Goal: Task Accomplishment & Management: Contribute content

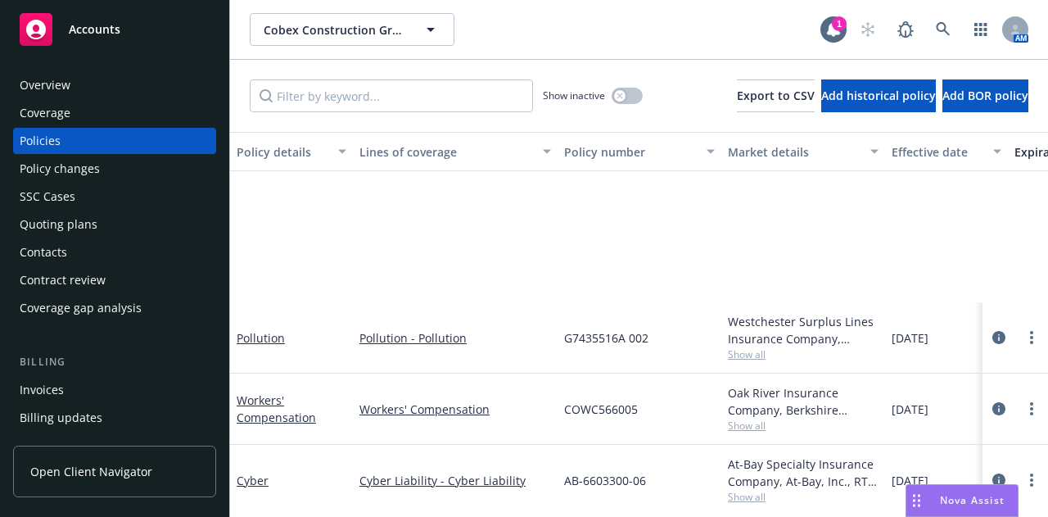
scroll to position [236, 0]
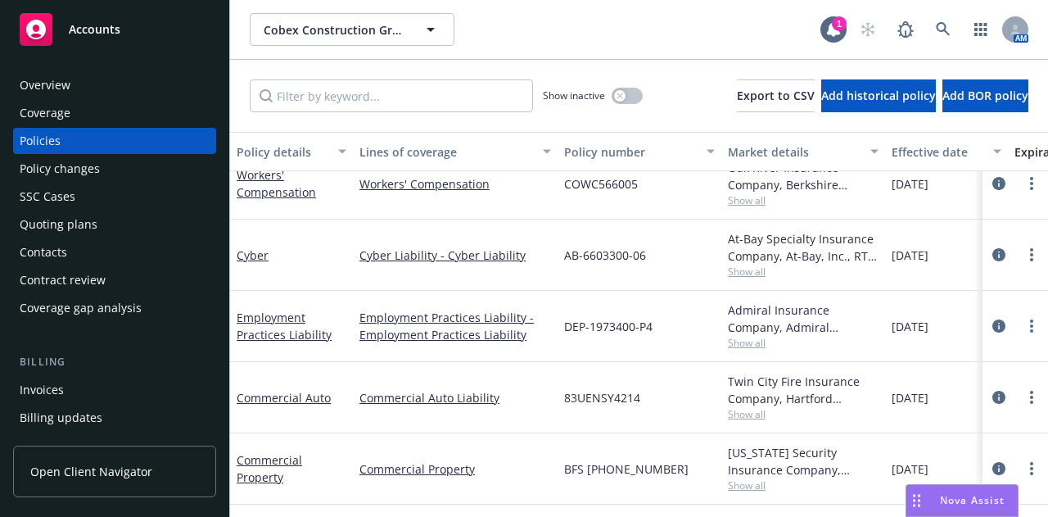
click at [123, 171] on div "Policy changes" at bounding box center [115, 169] width 190 height 26
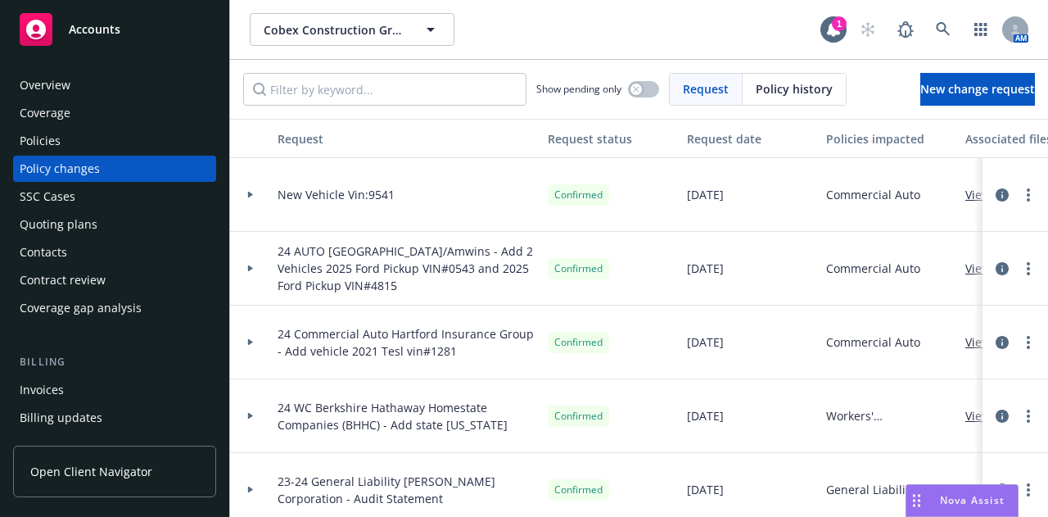
click at [252, 200] on div at bounding box center [250, 195] width 41 height 74
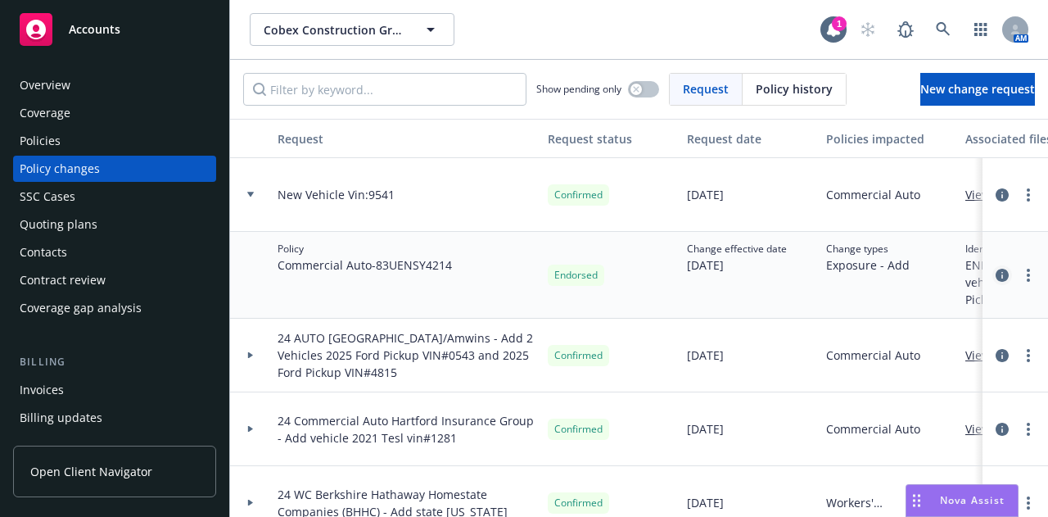
click at [993, 274] on link "circleInformation" at bounding box center [1003, 275] width 20 height 20
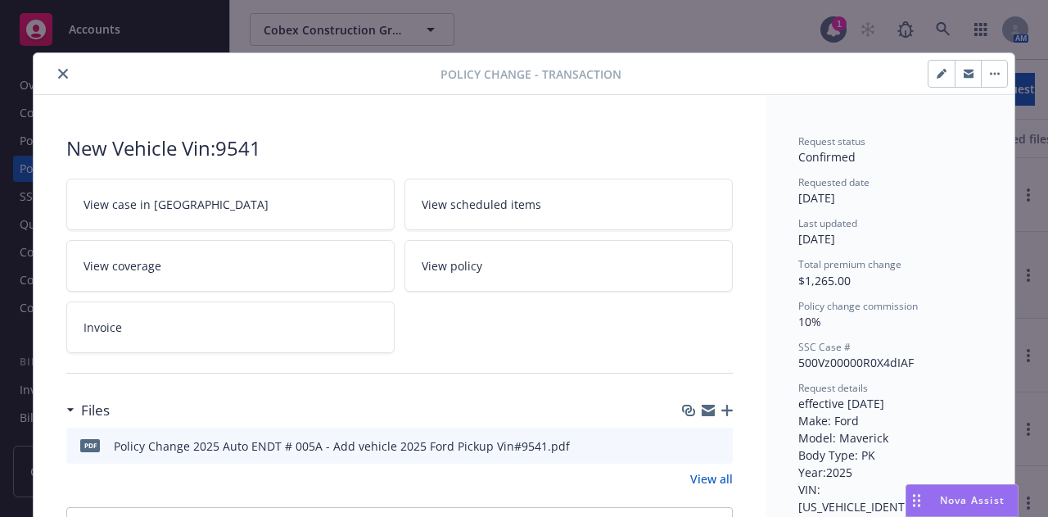
scroll to position [49, 0]
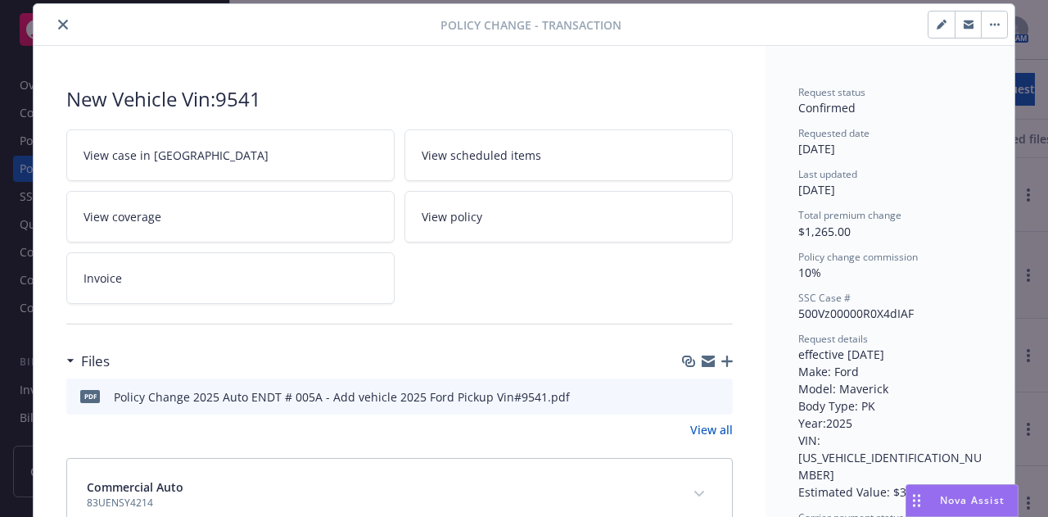
click at [560, 396] on div "pdf Policy Change 2025 Auto ENDT # 005A - Add vehicle 2025 Ford Pickup Vin#9541…" at bounding box center [399, 396] width 667 height 36
click at [710, 394] on icon "preview file" at bounding box center [717, 395] width 15 height 11
click at [58, 20] on icon "close" at bounding box center [63, 25] width 10 height 10
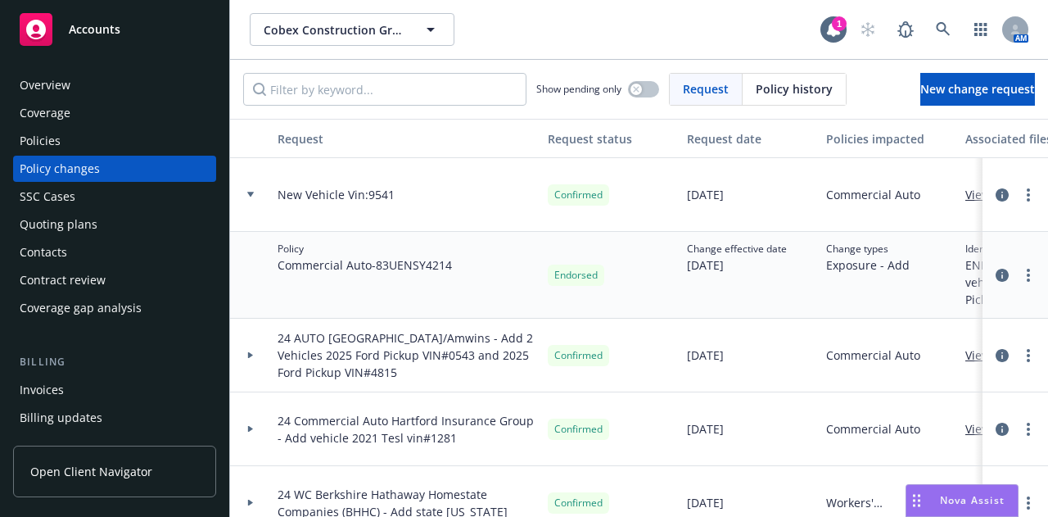
click at [254, 191] on div at bounding box center [250, 195] width 41 height 74
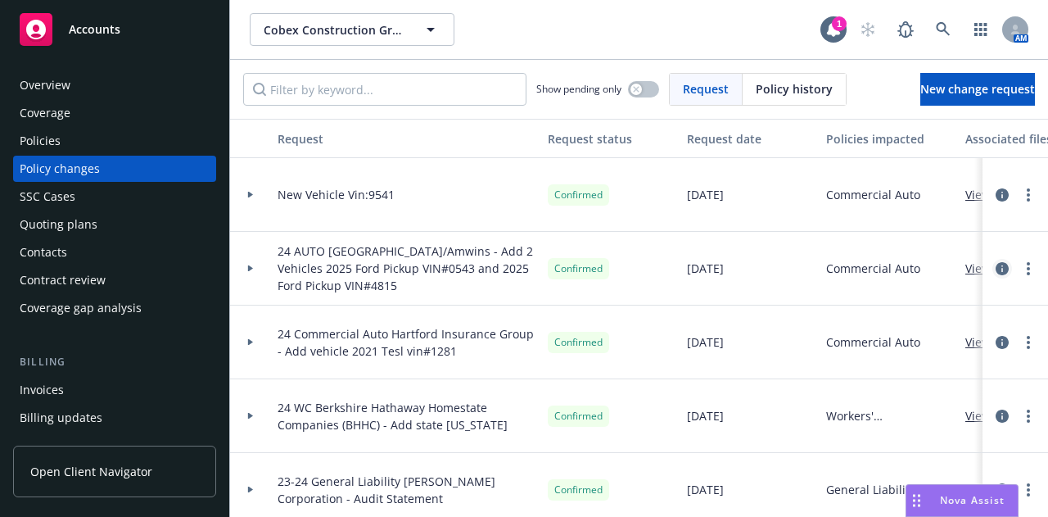
click at [996, 269] on icon "circleInformation" at bounding box center [1002, 268] width 13 height 13
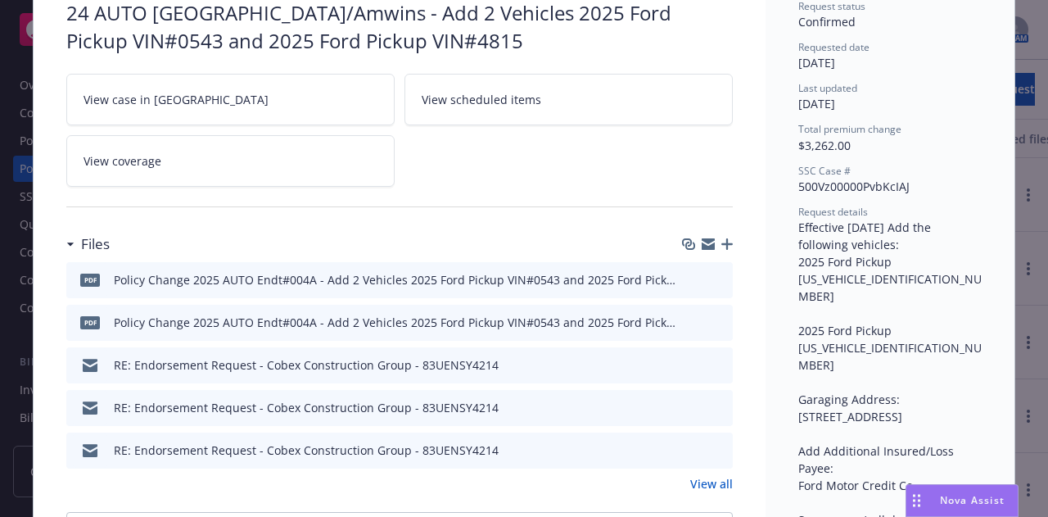
scroll to position [141, 0]
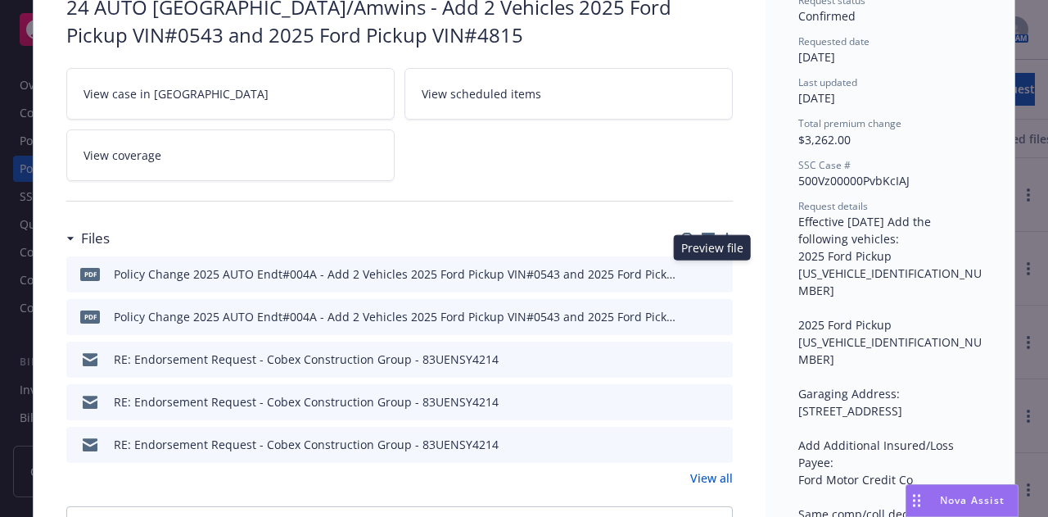
click at [713, 268] on icon "preview file" at bounding box center [717, 272] width 15 height 11
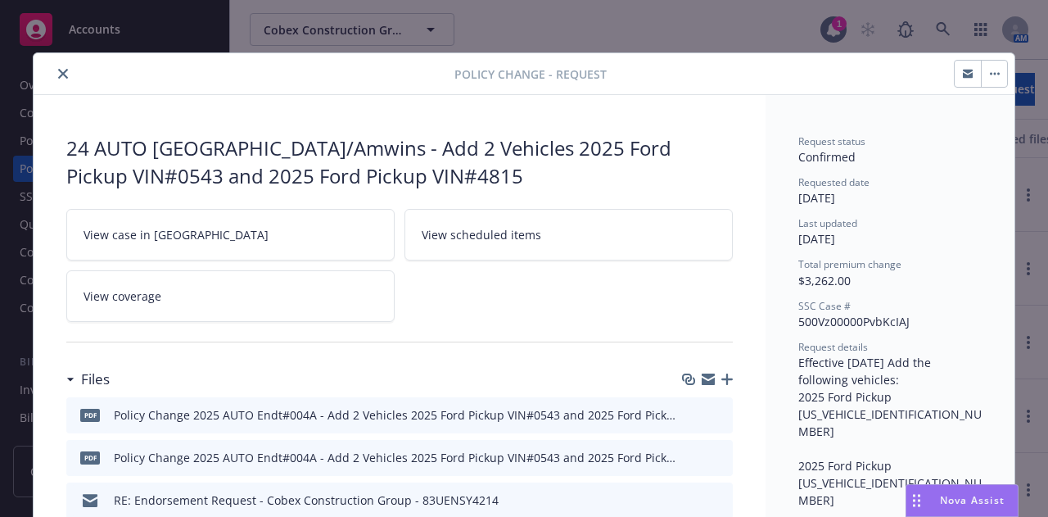
click at [58, 73] on icon "close" at bounding box center [63, 74] width 10 height 10
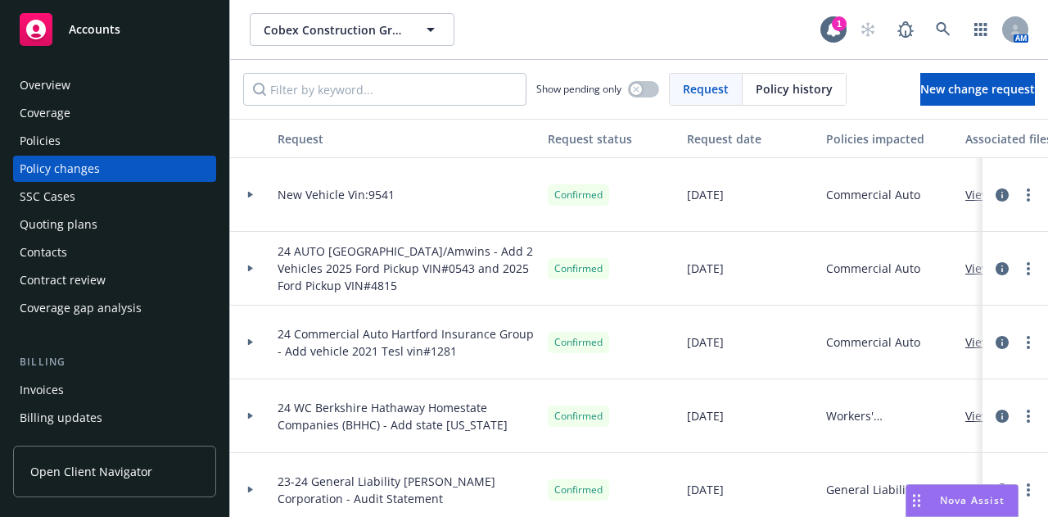
click at [984, 205] on div at bounding box center [1016, 195] width 66 height 74
click at [996, 197] on icon "circleInformation" at bounding box center [1002, 194] width 13 height 13
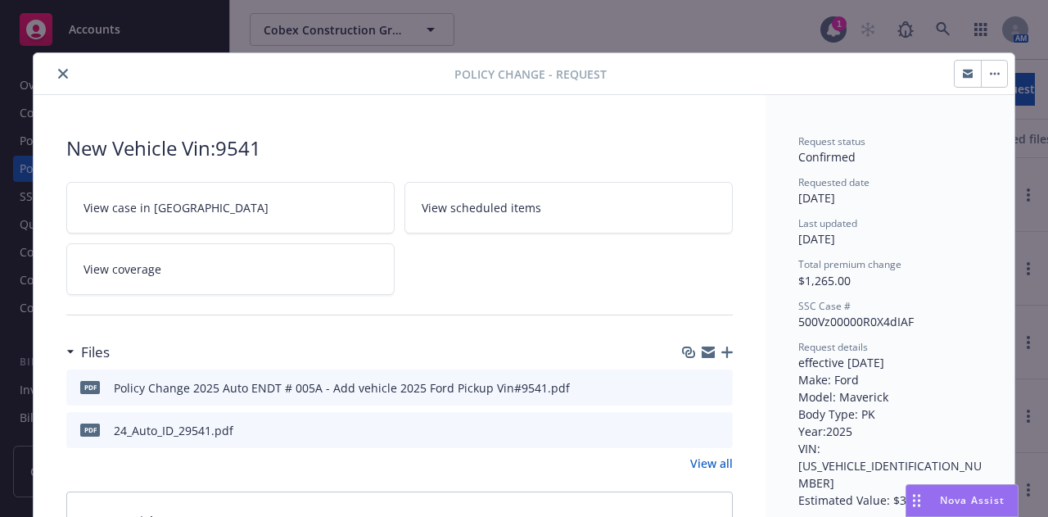
click at [715, 386] on icon "preview file" at bounding box center [717, 386] width 15 height 11
click at [59, 70] on icon "close" at bounding box center [63, 74] width 10 height 10
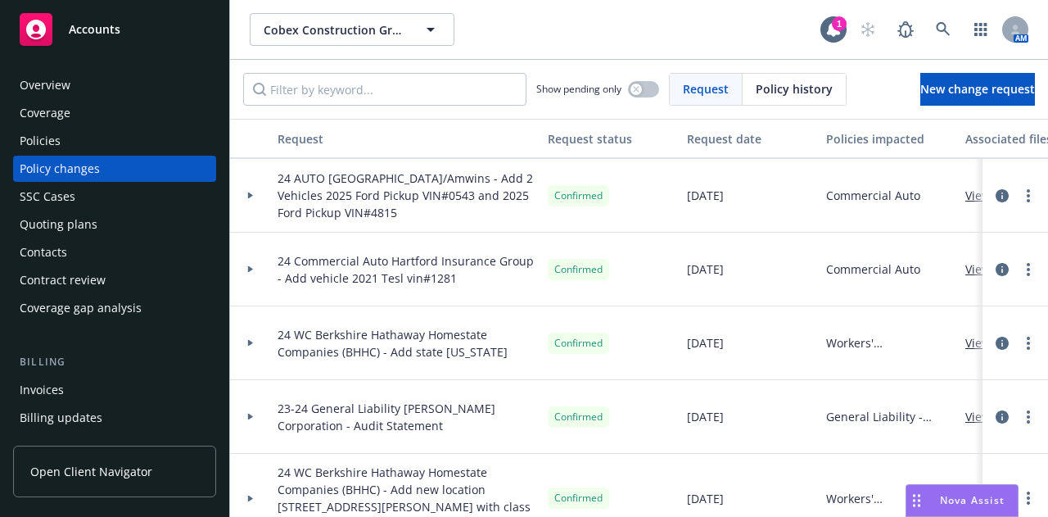
scroll to position [74, 0]
click at [248, 266] on icon at bounding box center [250, 268] width 5 height 7
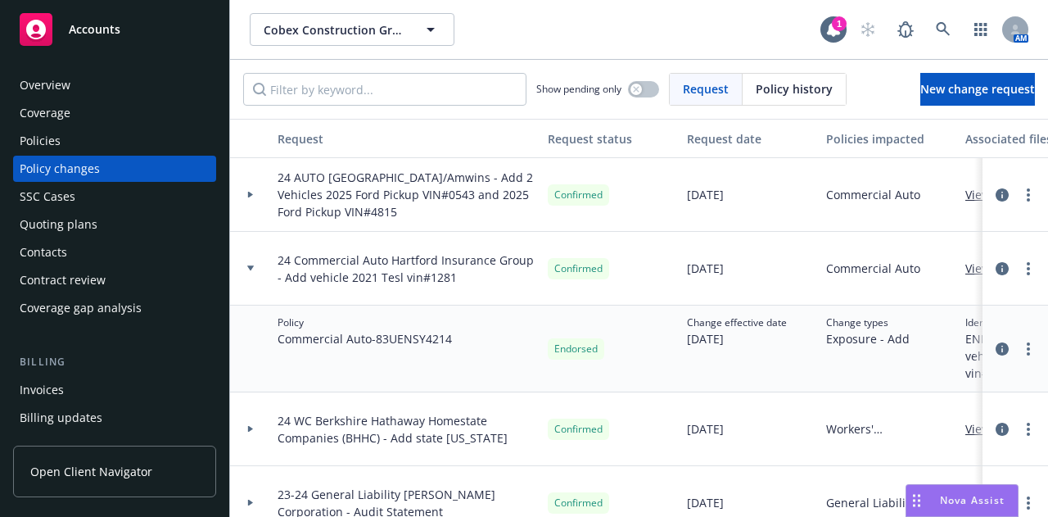
click at [246, 268] on div at bounding box center [251, 268] width 28 height 6
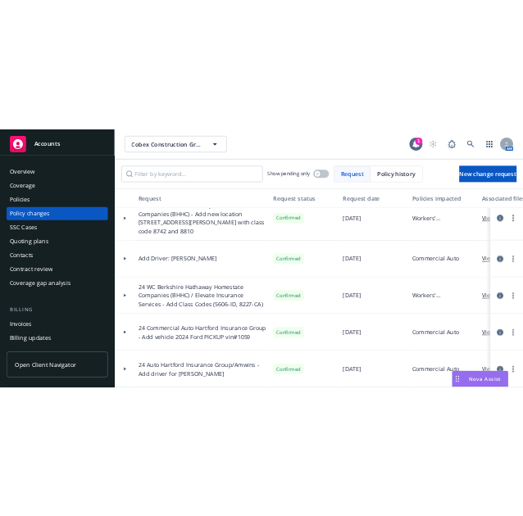
scroll to position [0, 0]
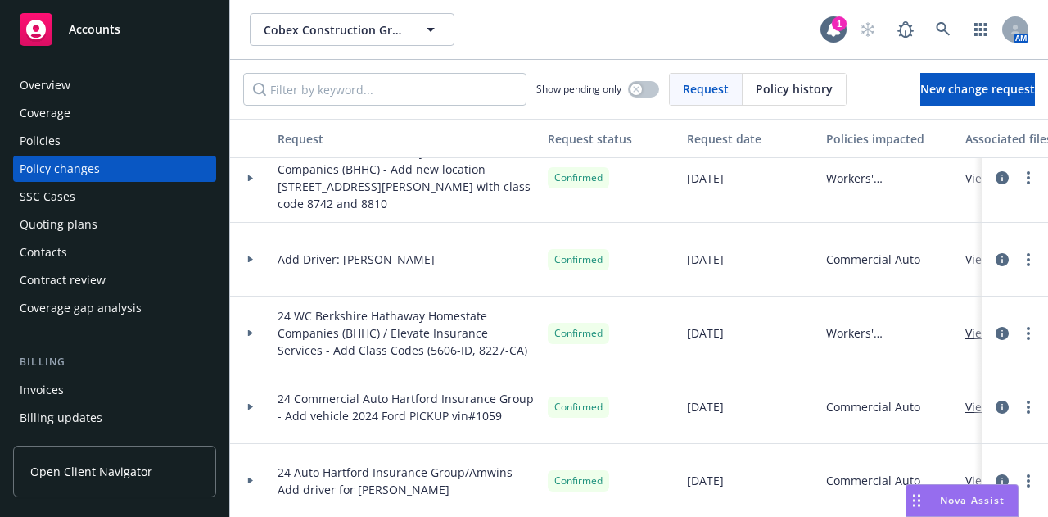
click at [106, 220] on div "Quoting plans" at bounding box center [115, 224] width 190 height 26
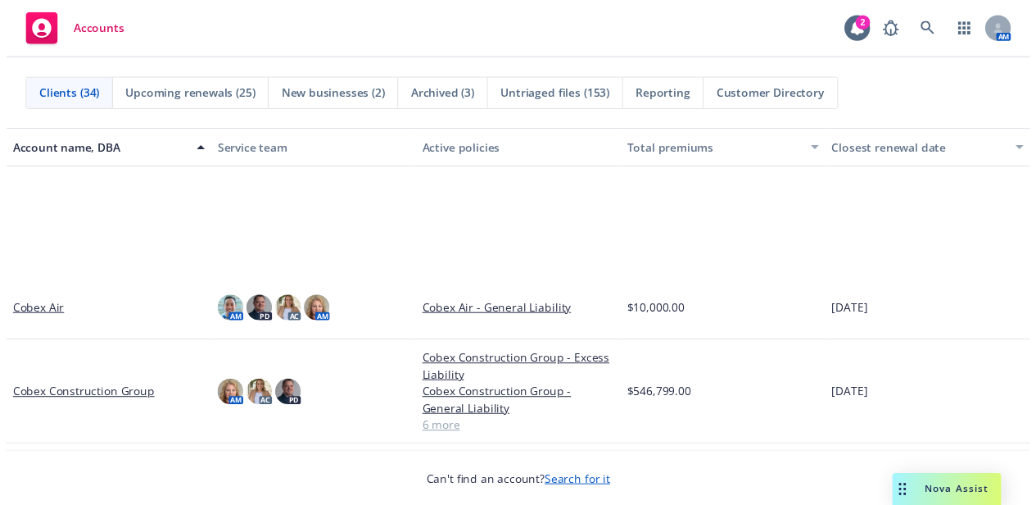
scroll to position [631, 0]
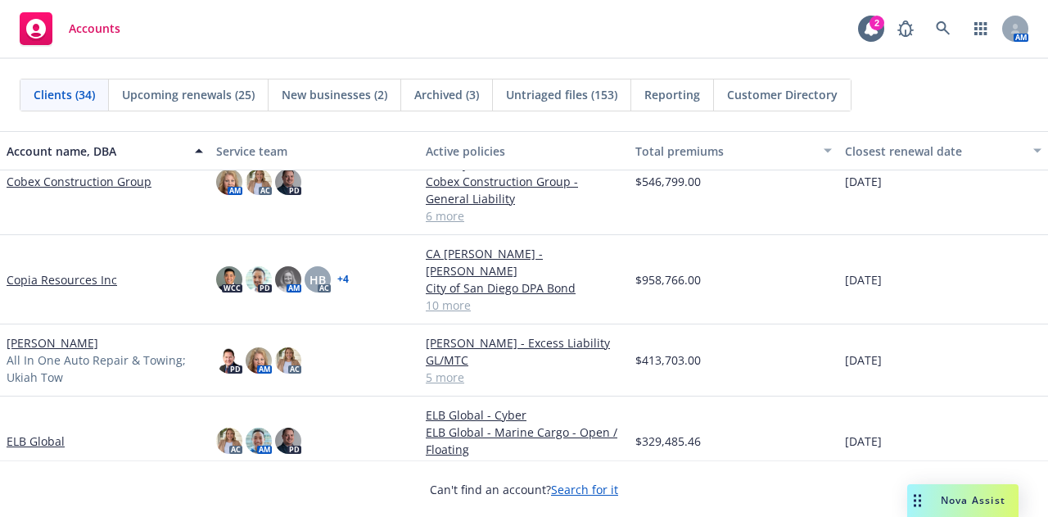
click at [82, 274] on link "Copia Resources Inc" at bounding box center [62, 279] width 111 height 17
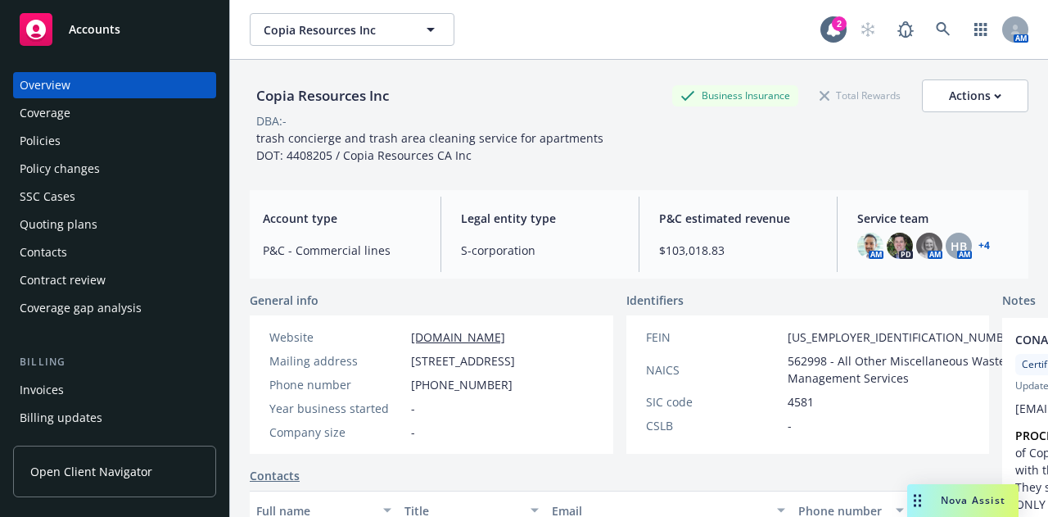
click at [120, 150] on div "Policies" at bounding box center [115, 141] width 190 height 26
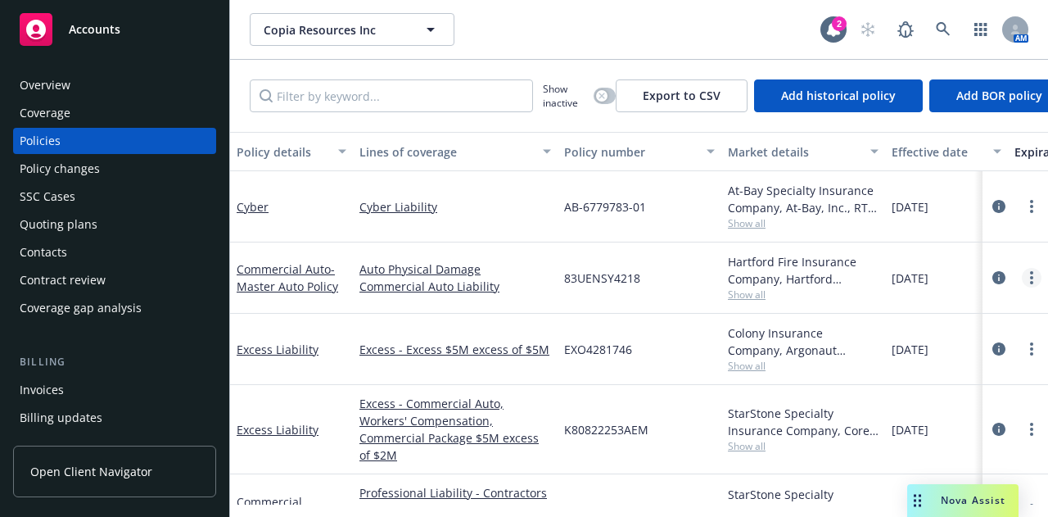
click at [1030, 282] on circle "more" at bounding box center [1031, 282] width 3 height 3
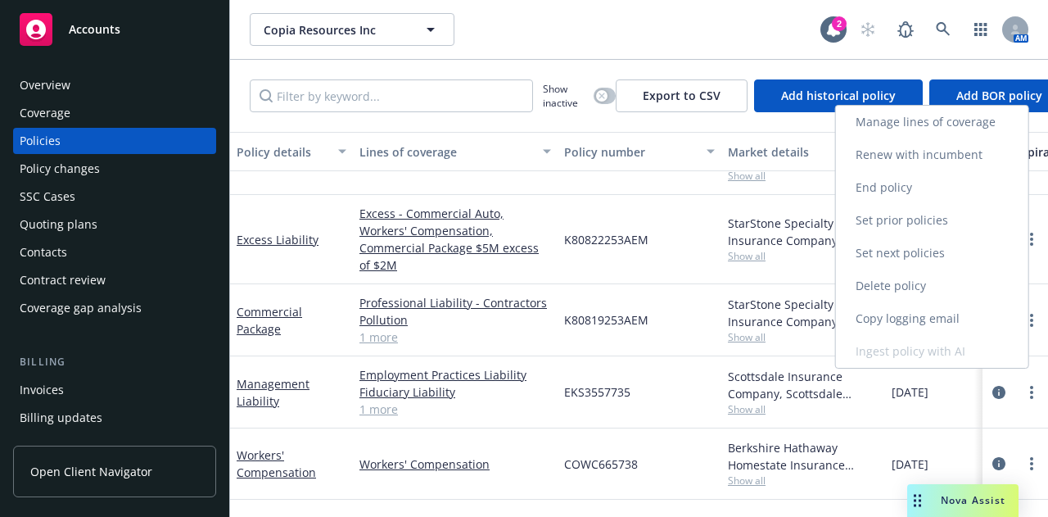
scroll to position [183, 0]
click at [929, 320] on link "Copy logging email" at bounding box center [932, 318] width 192 height 33
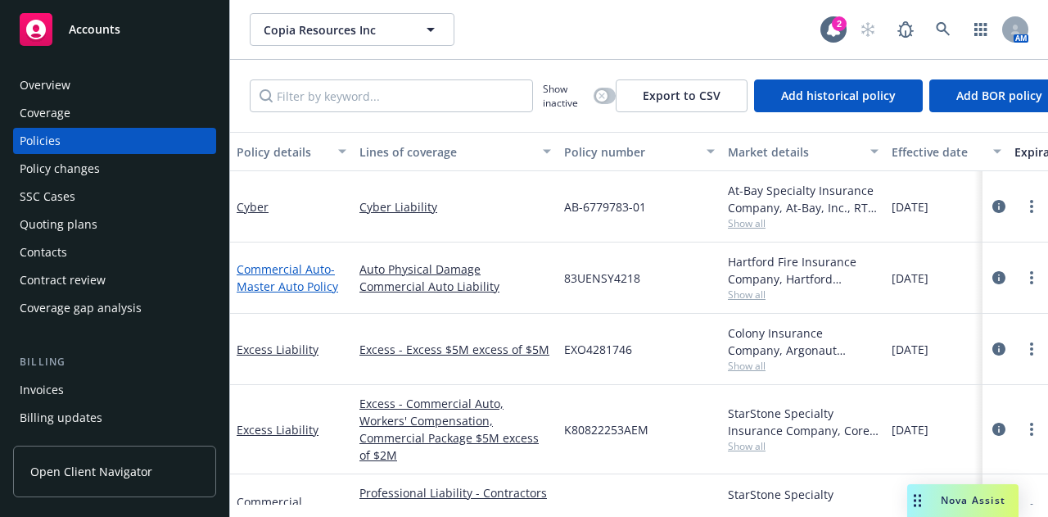
click at [294, 278] on span "- Master Auto Policy" at bounding box center [288, 277] width 102 height 33
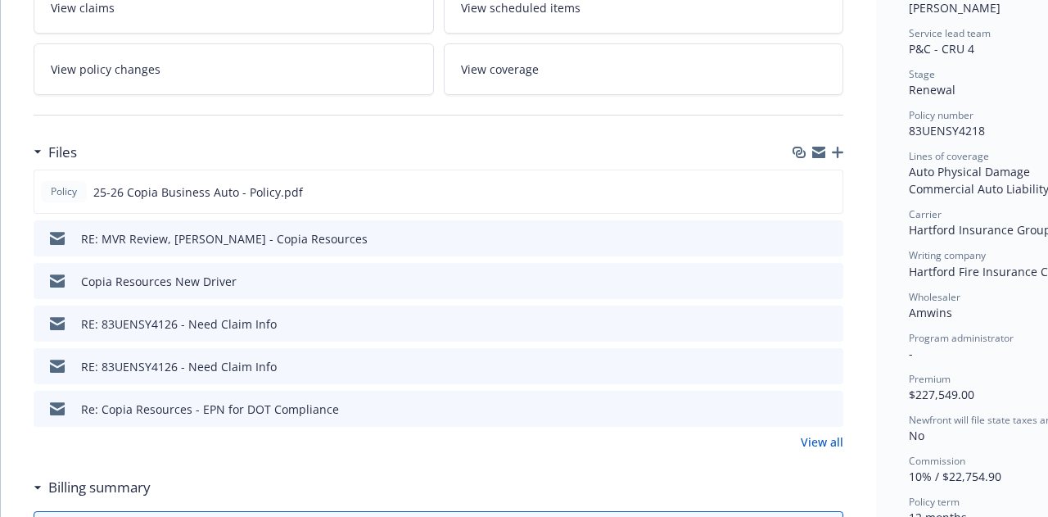
scroll to position [315, 0]
drag, startPoint x: 723, startPoint y: 324, endPoint x: 860, endPoint y: 173, distance: 204.1
click at [843, 152] on icon "button" at bounding box center [837, 151] width 11 height 11
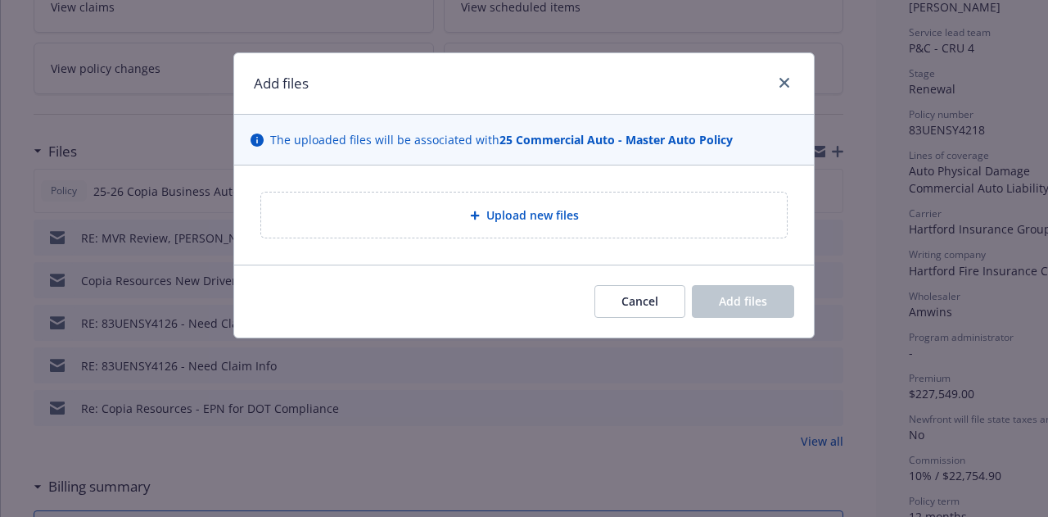
click at [598, 201] on div "Upload new files" at bounding box center [524, 214] width 526 height 45
click at [653, 312] on button "Cancel" at bounding box center [640, 301] width 91 height 33
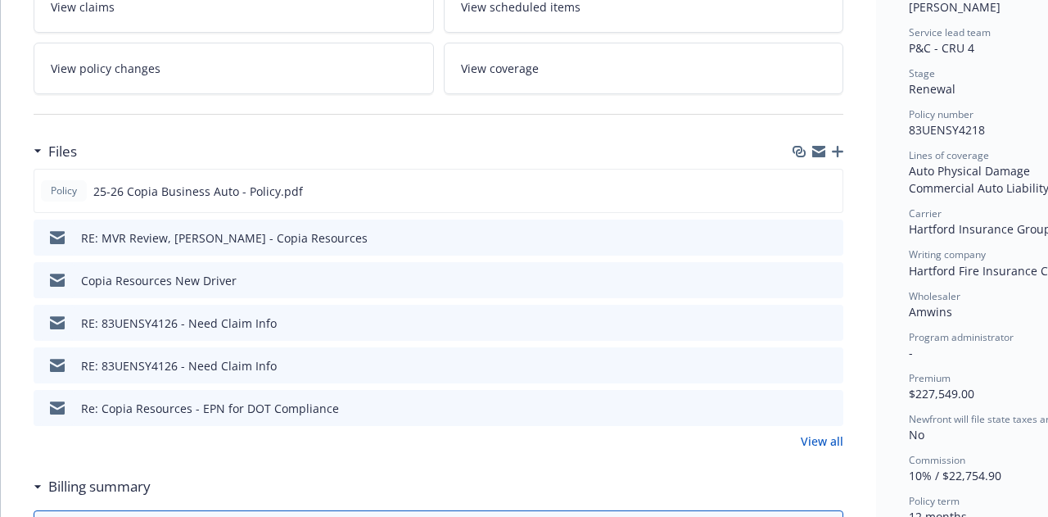
scroll to position [0, 0]
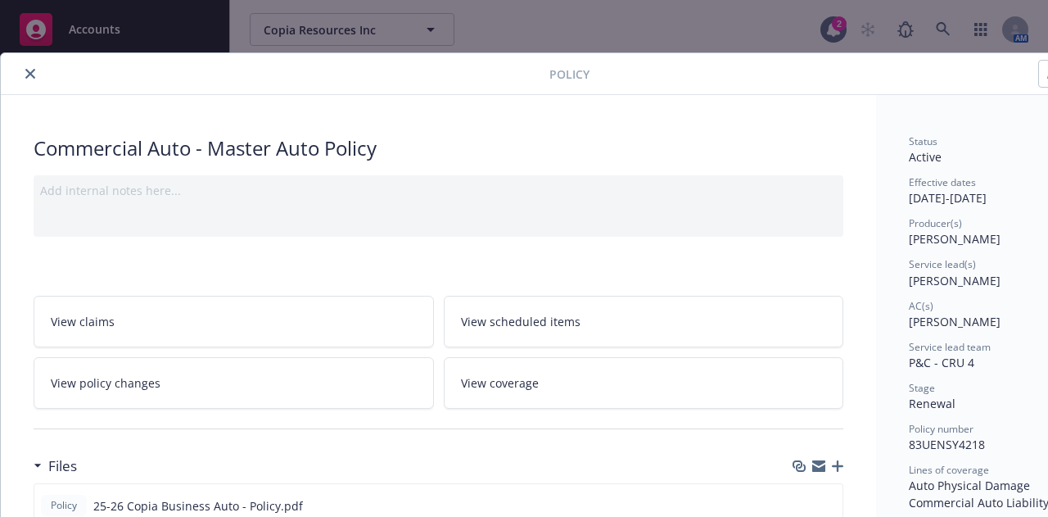
click at [35, 71] on button "close" at bounding box center [30, 74] width 20 height 20
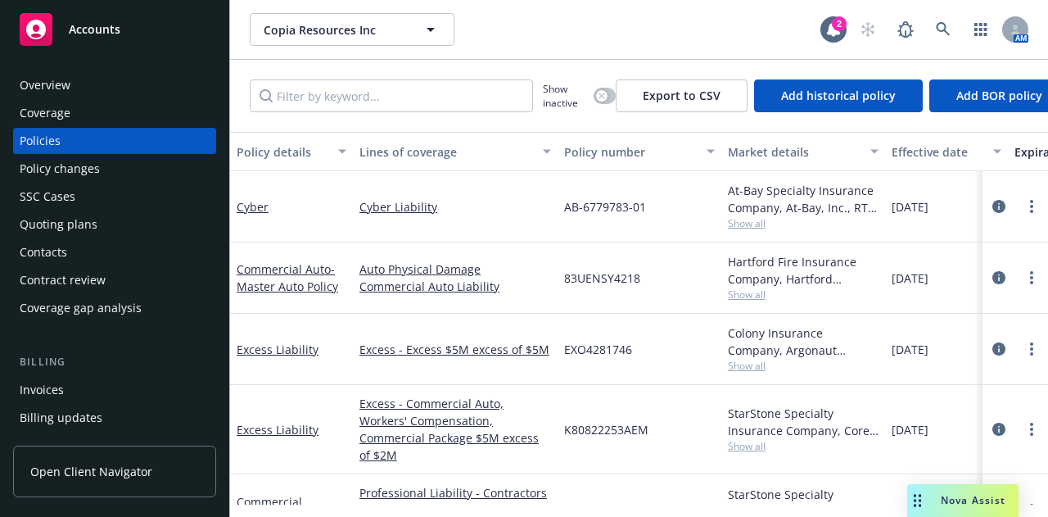
scroll to position [276, 0]
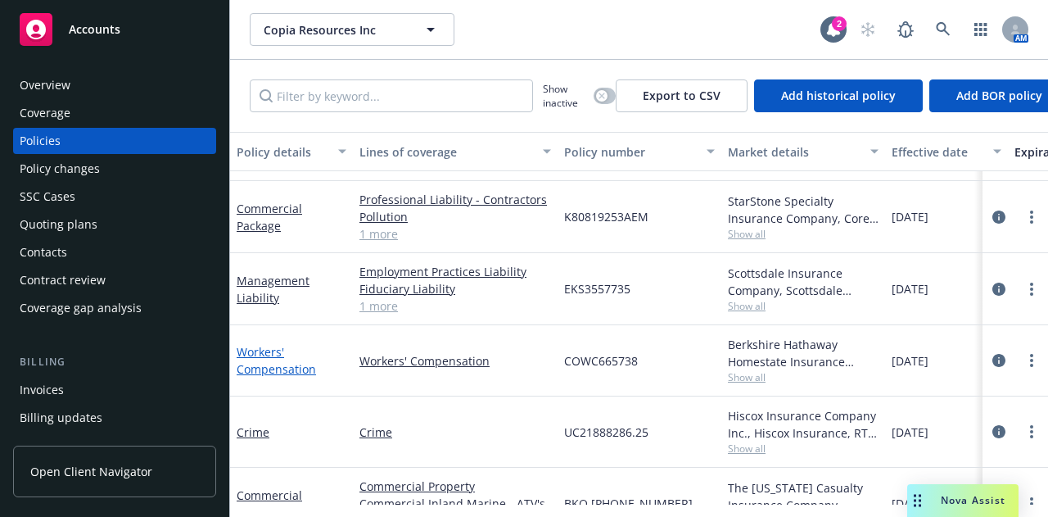
click at [269, 351] on link "Workers' Compensation" at bounding box center [276, 360] width 79 height 33
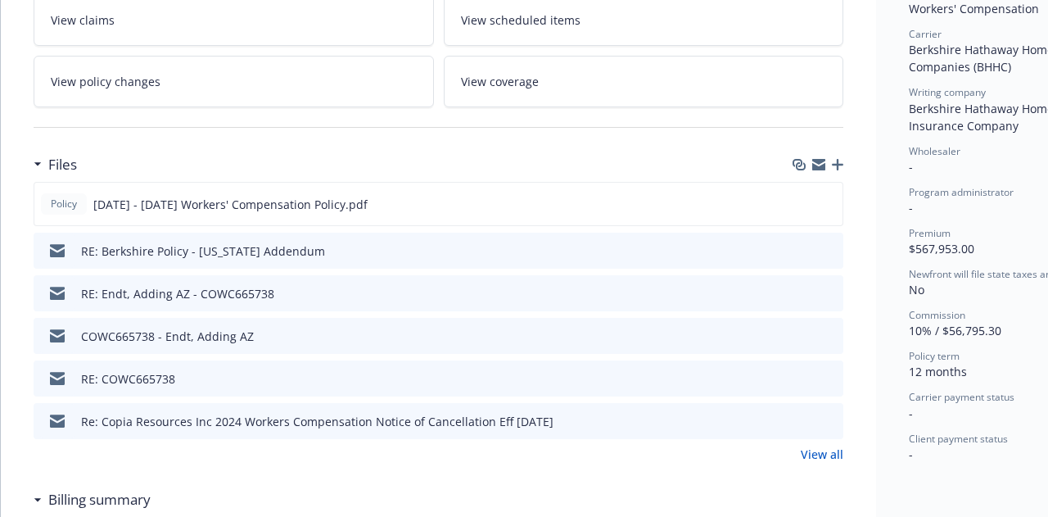
scroll to position [478, 0]
click at [839, 165] on icon "button" at bounding box center [837, 163] width 11 height 11
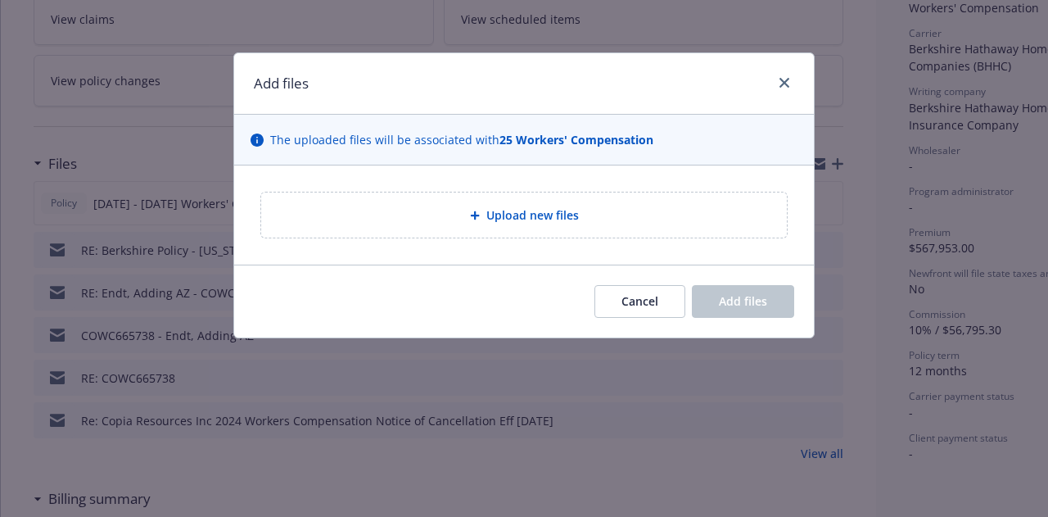
click at [547, 233] on div "Upload new files" at bounding box center [524, 214] width 526 height 45
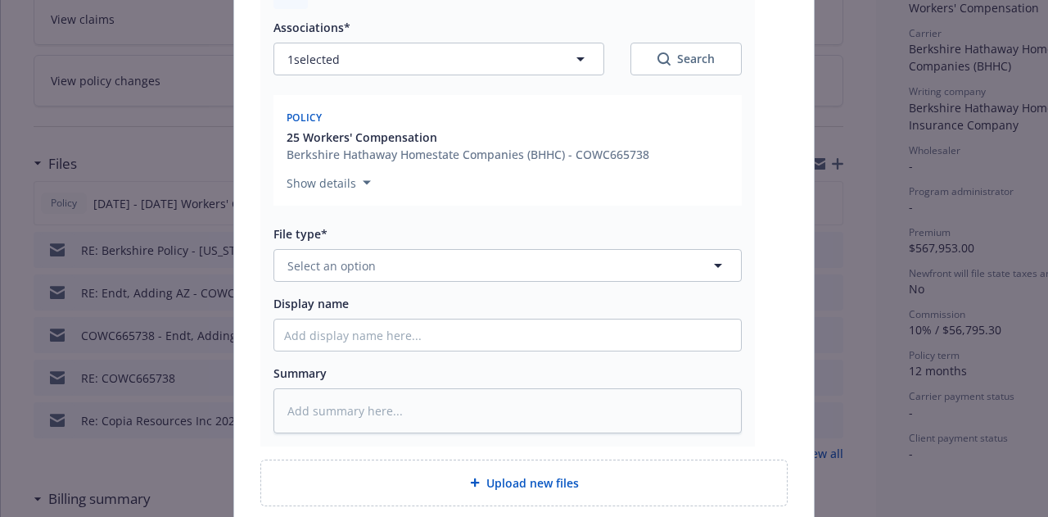
scroll to position [251, 0]
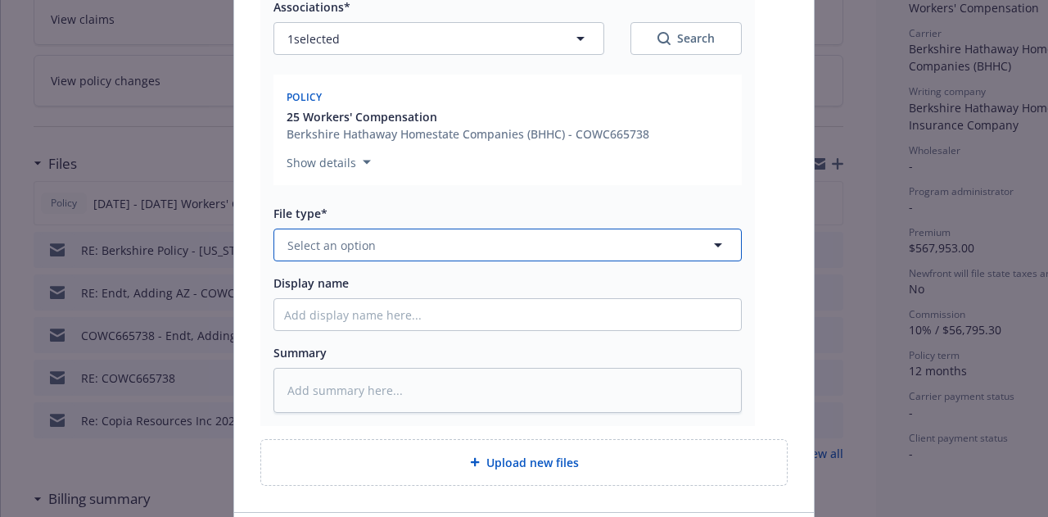
click at [426, 246] on button "Select an option" at bounding box center [508, 245] width 469 height 33
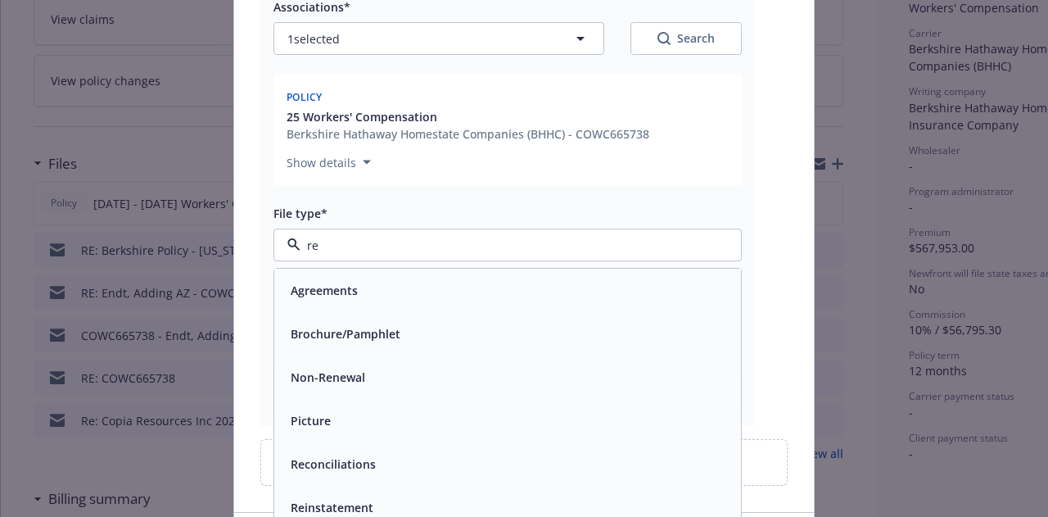
type input "rei"
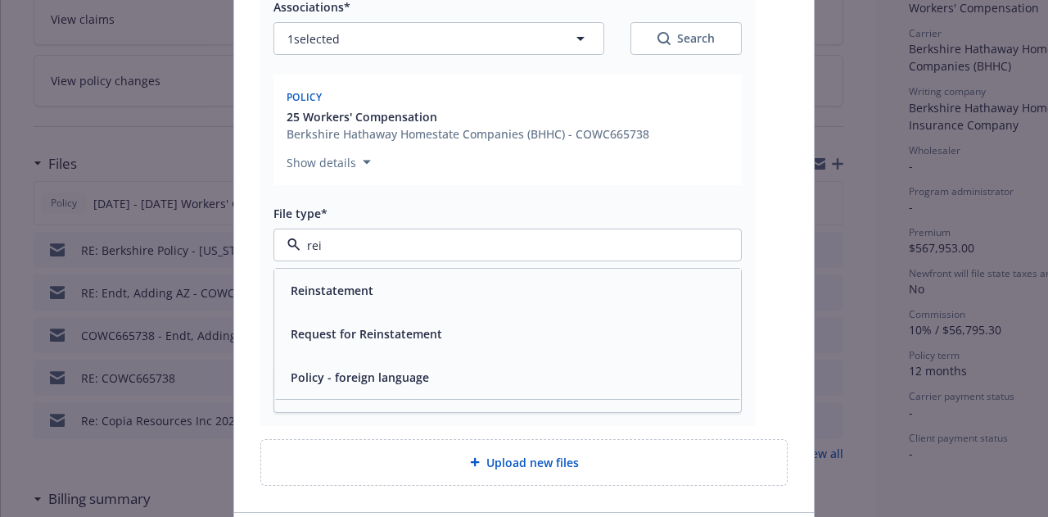
click at [419, 296] on div "Reinstatement" at bounding box center [507, 290] width 447 height 24
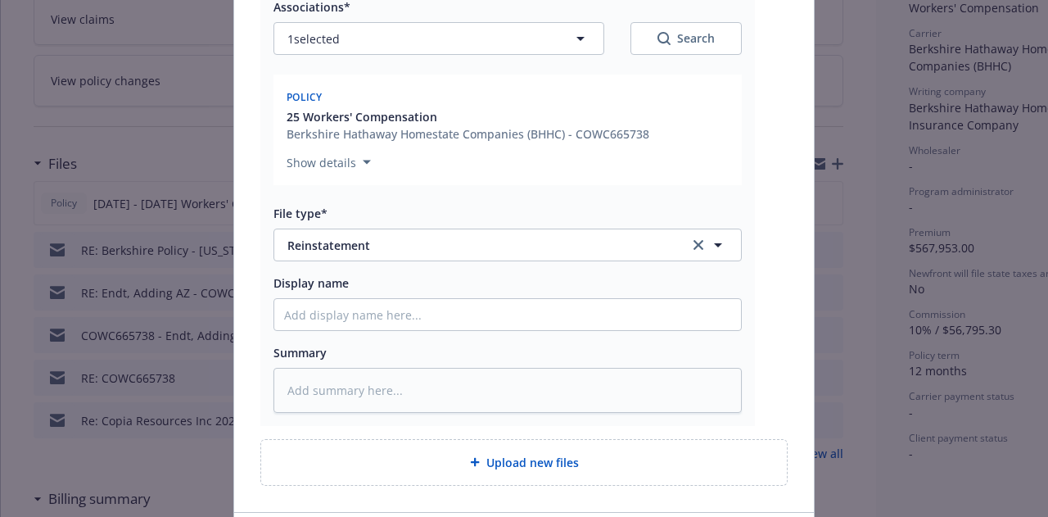
scroll to position [369, 0]
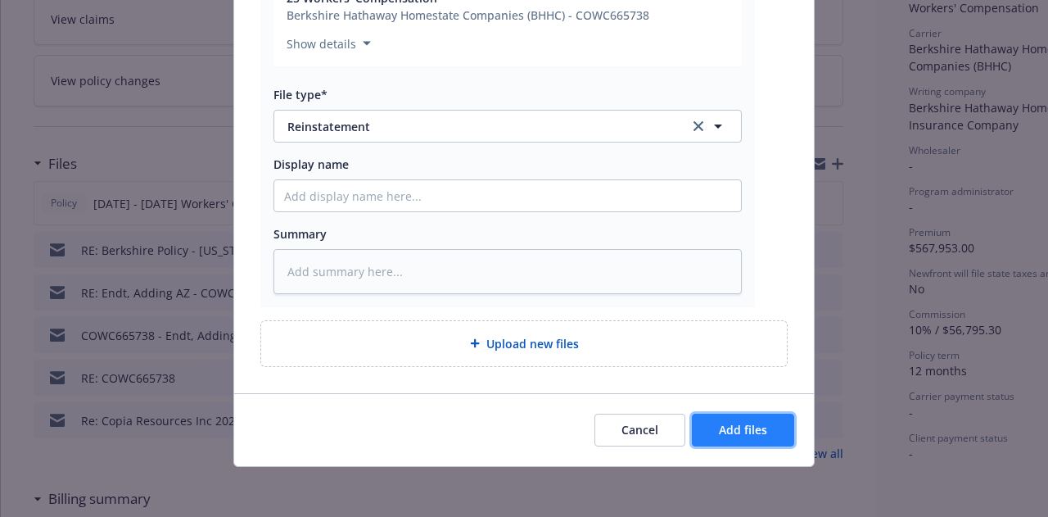
click at [745, 429] on span "Add files" at bounding box center [743, 430] width 48 height 16
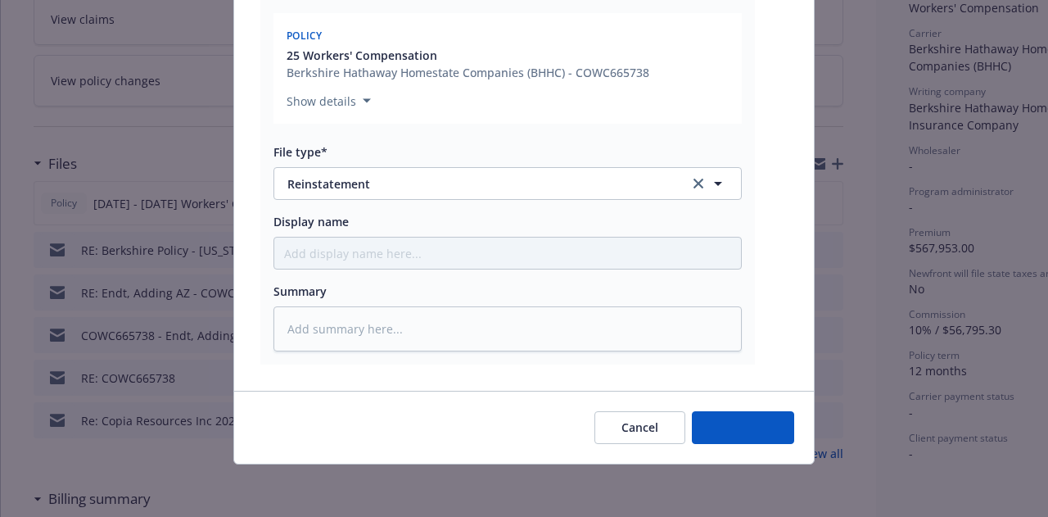
scroll to position [310, 0]
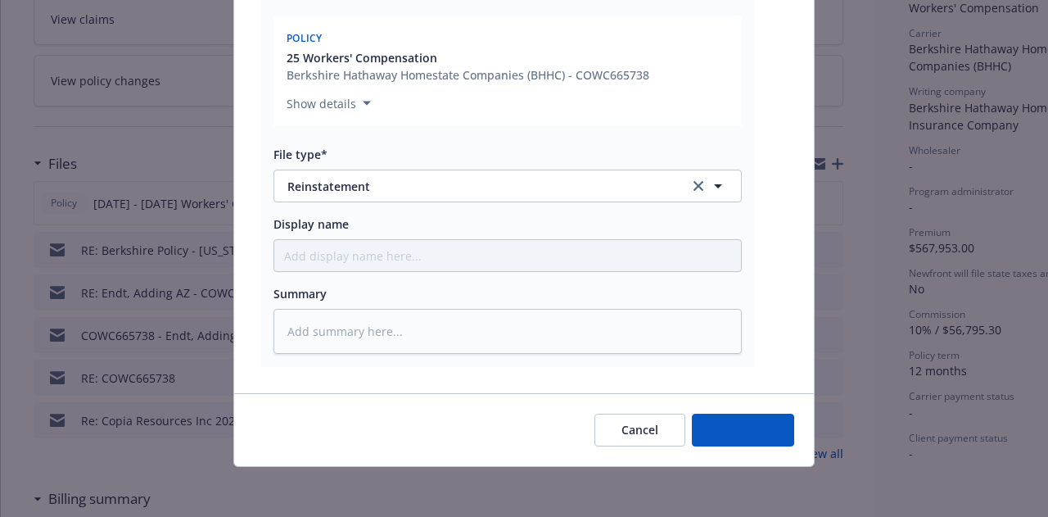
type textarea "x"
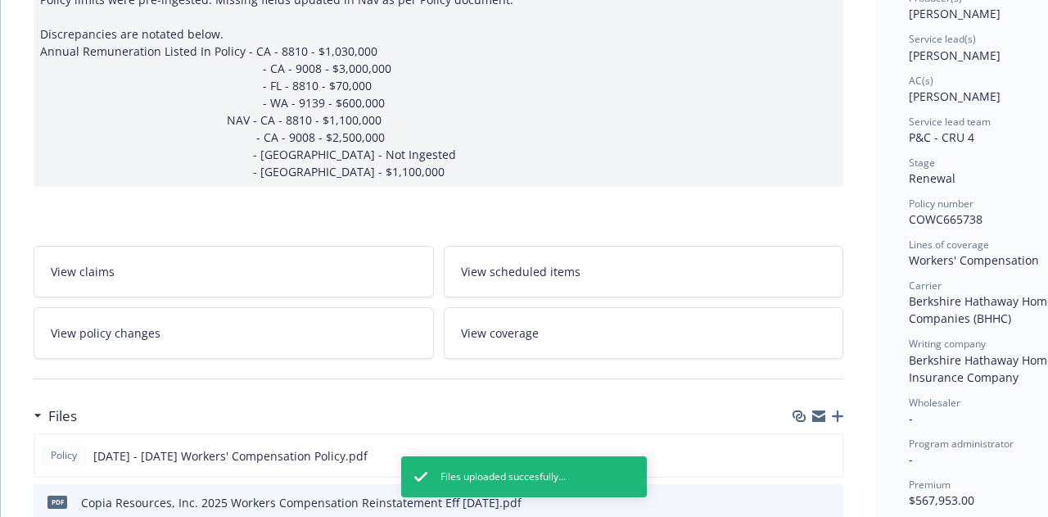
scroll to position [0, 0]
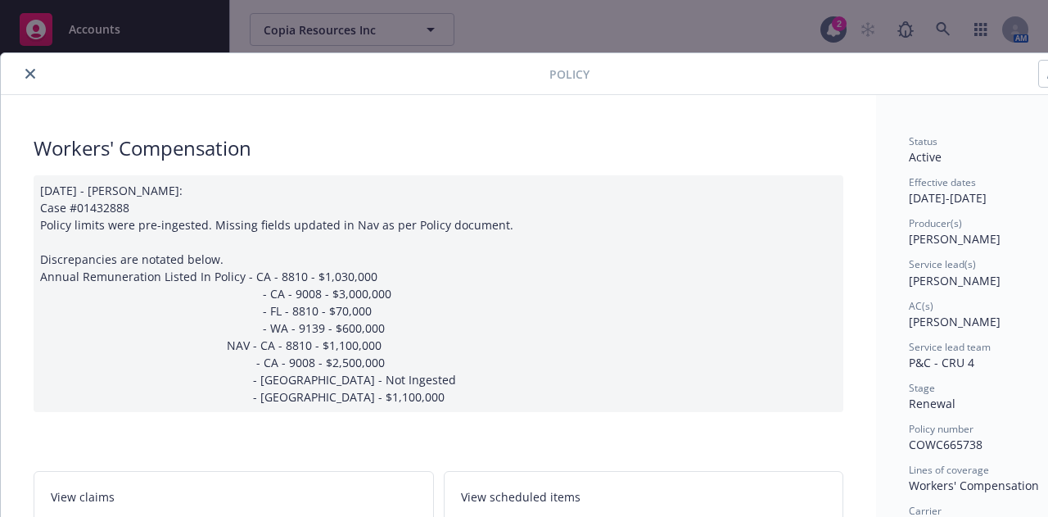
click at [25, 66] on div "Policy" at bounding box center [563, 74] width 1125 height 42
click at [37, 75] on button "close" at bounding box center [30, 74] width 20 height 20
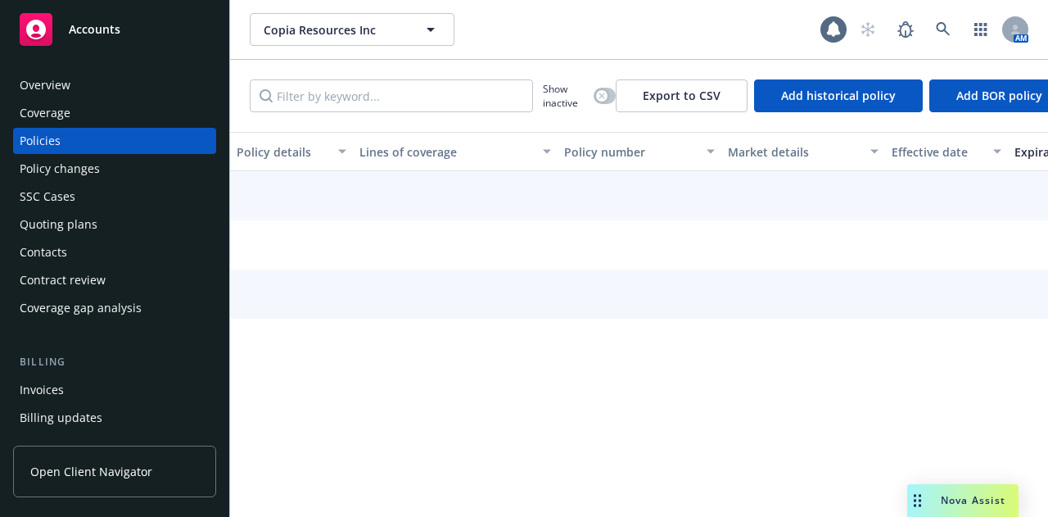
click at [88, 34] on span "Accounts" at bounding box center [95, 29] width 52 height 13
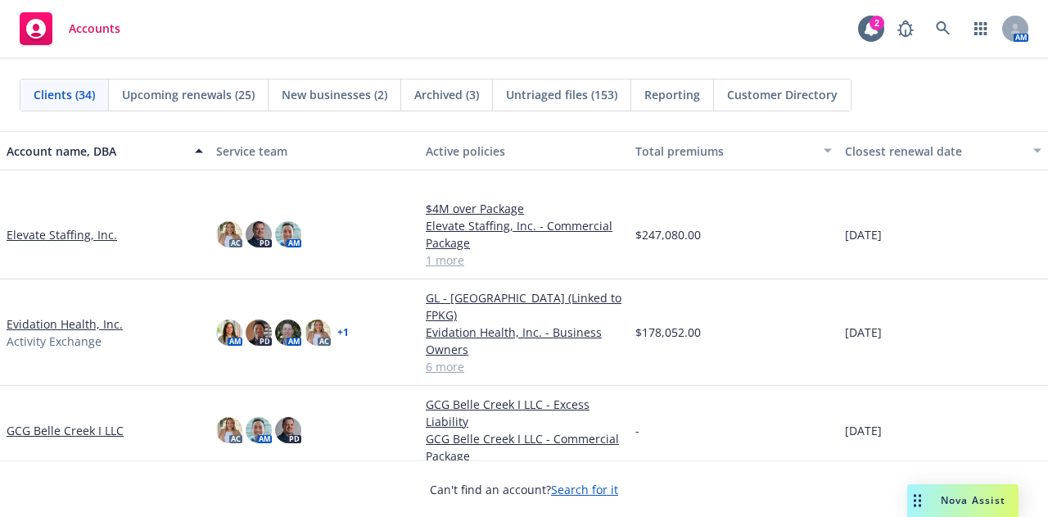
scroll to position [996, 0]
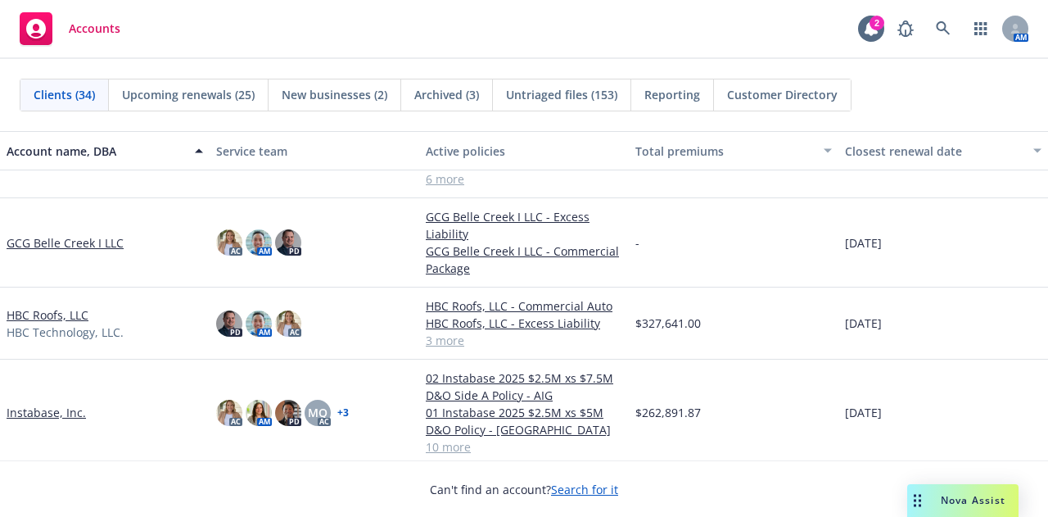
click at [59, 234] on link "GCG Belle Creek I LLC" at bounding box center [65, 242] width 117 height 17
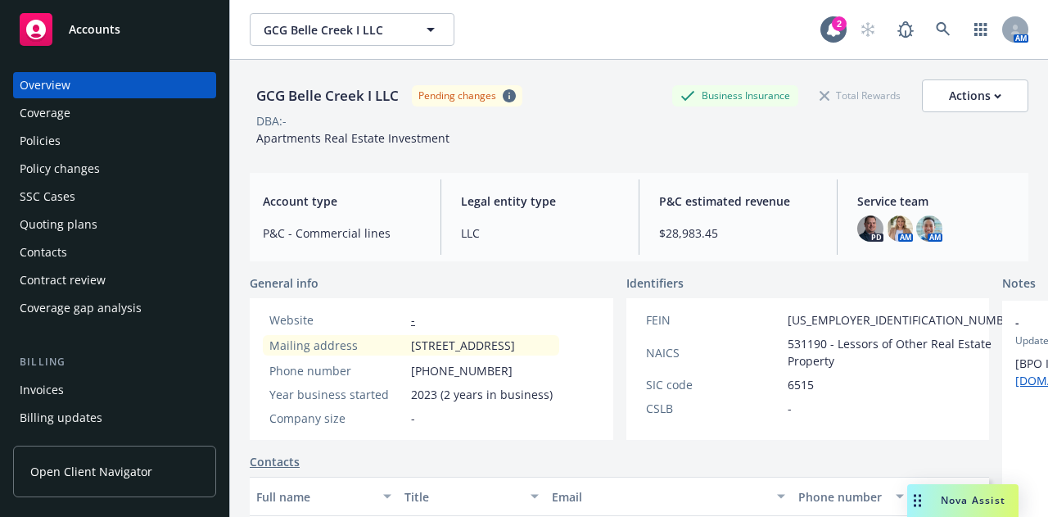
click at [152, 380] on div "Invoices" at bounding box center [115, 390] width 190 height 26
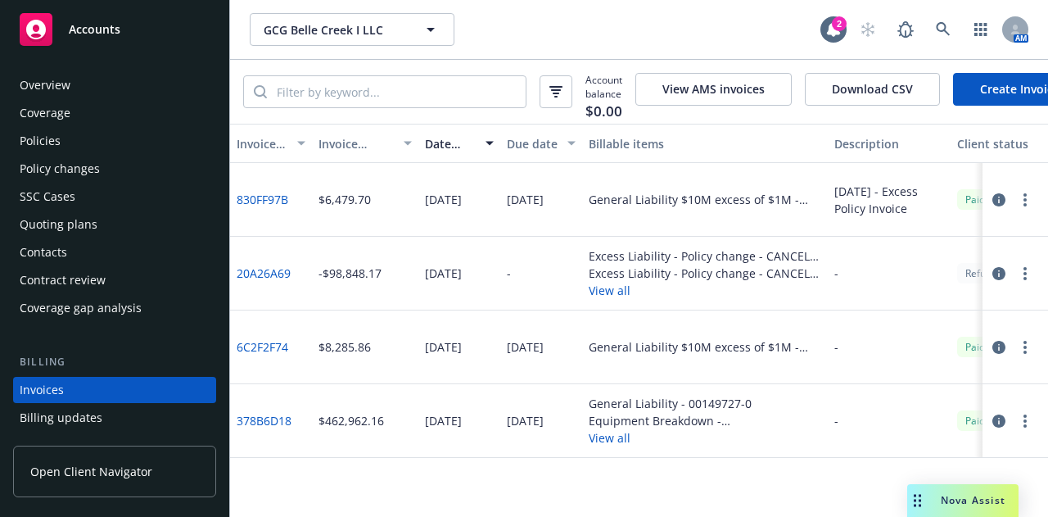
scroll to position [8, 0]
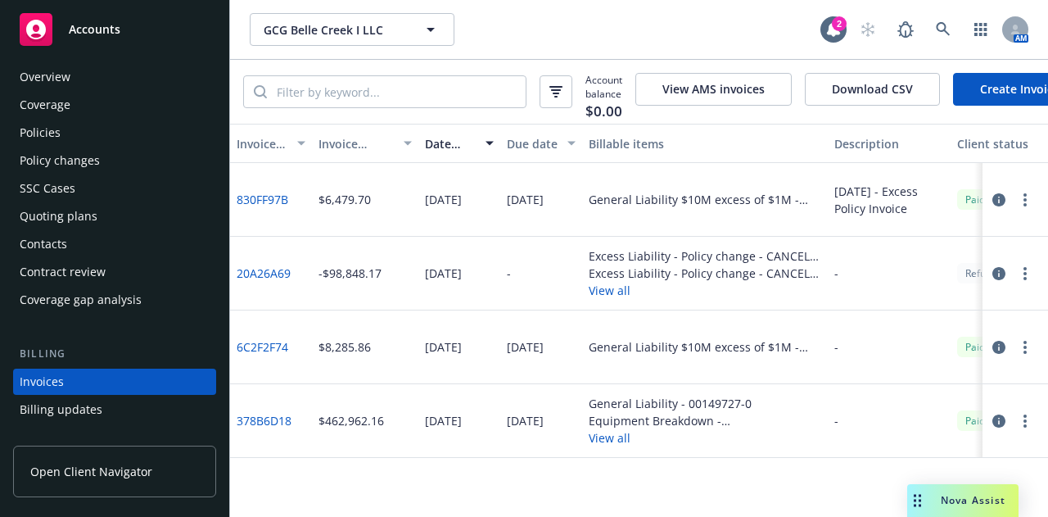
click at [135, 132] on div "Policies" at bounding box center [115, 133] width 190 height 26
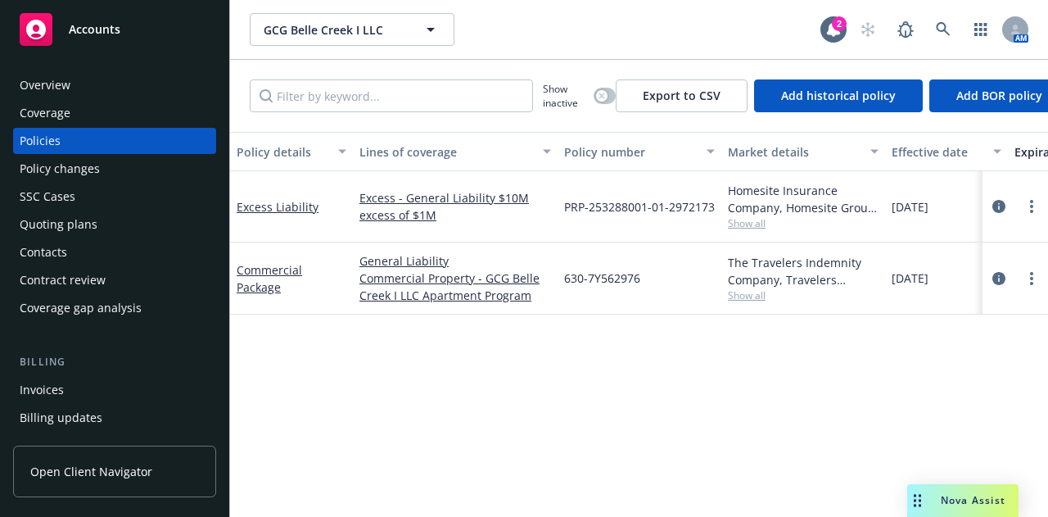
click at [69, 390] on div "Invoices" at bounding box center [115, 390] width 190 height 26
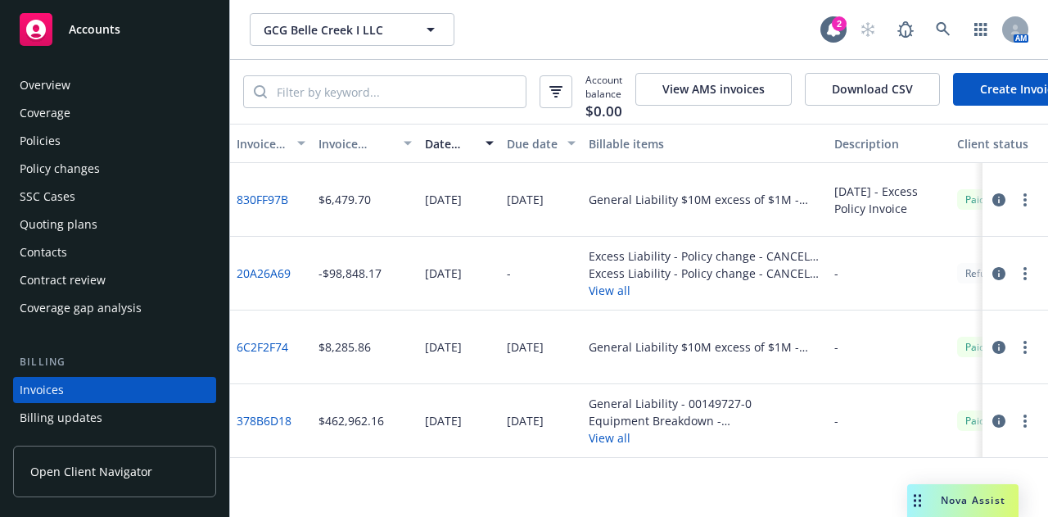
click at [115, 134] on div "Policies" at bounding box center [115, 141] width 190 height 26
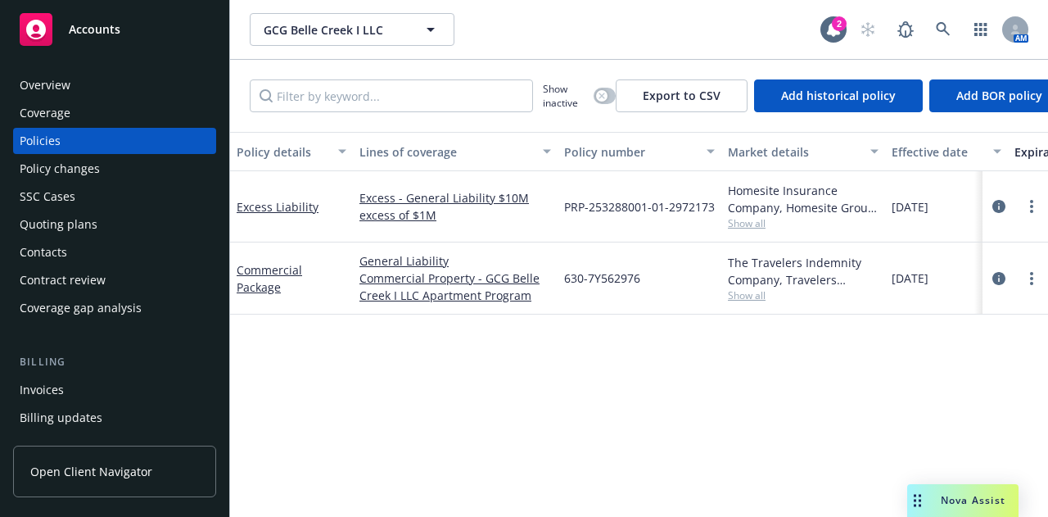
click at [738, 292] on span "Show all" at bounding box center [803, 295] width 151 height 14
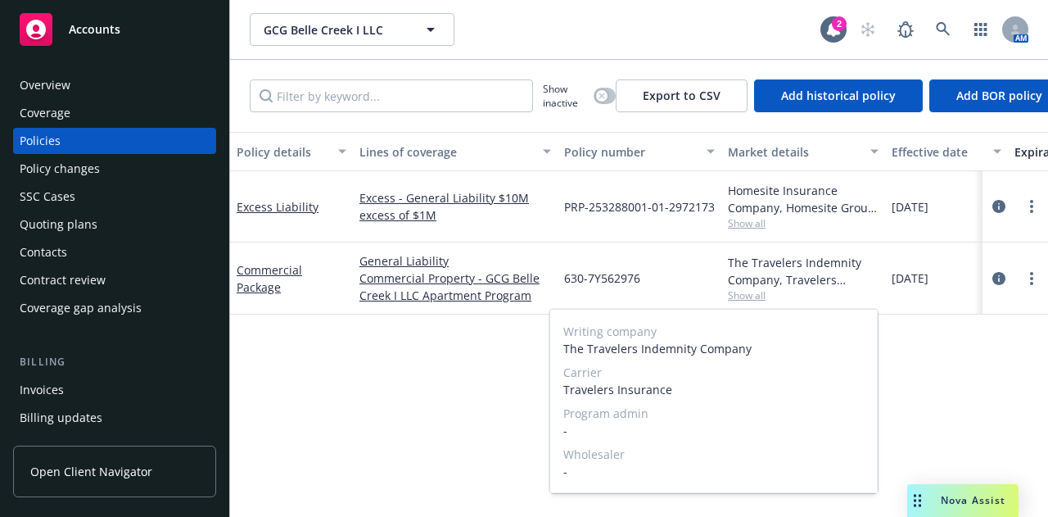
click at [738, 292] on span "Show all" at bounding box center [803, 295] width 151 height 14
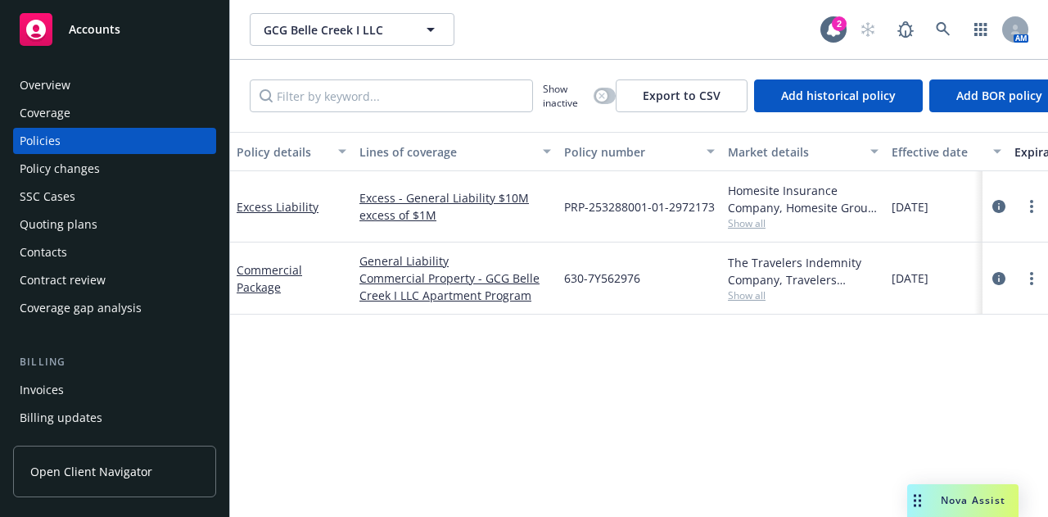
click at [749, 229] on span "Show all" at bounding box center [803, 223] width 151 height 14
click at [369, 435] on div "Policy details Lines of coverage Policy number Market details Effective date Ex…" at bounding box center [639, 318] width 818 height 373
click at [303, 209] on link "Excess Liability" at bounding box center [278, 207] width 82 height 16
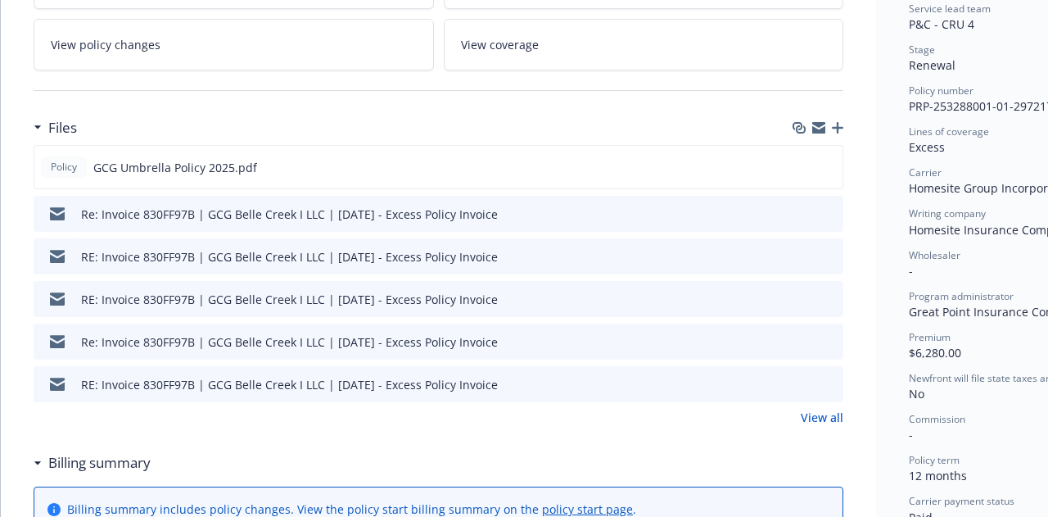
scroll to position [339, 0]
click at [816, 415] on link "View all" at bounding box center [822, 416] width 43 height 17
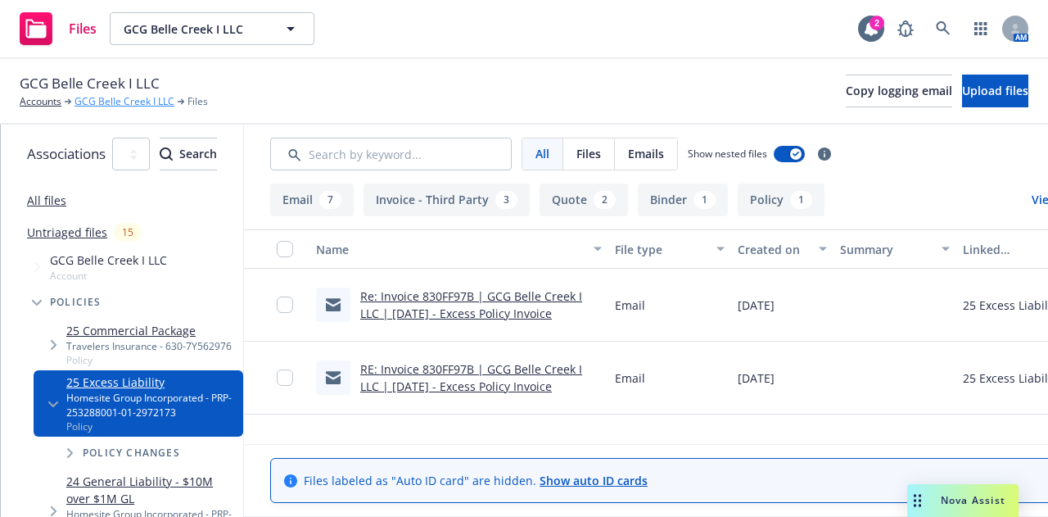
click at [105, 104] on link "GCG Belle Creek I LLC" at bounding box center [125, 101] width 100 height 15
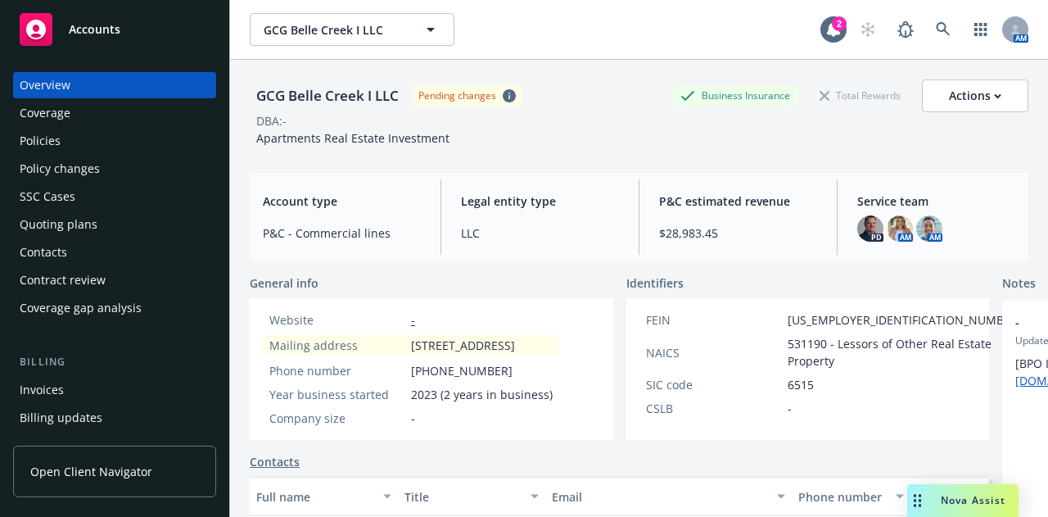
click at [1009, 151] on div "GCG Belle Creek I LLC Pending changes Business Insurance Total Rewards Actions …" at bounding box center [639, 110] width 779 height 100
click at [87, 152] on div "Policies" at bounding box center [115, 141] width 190 height 26
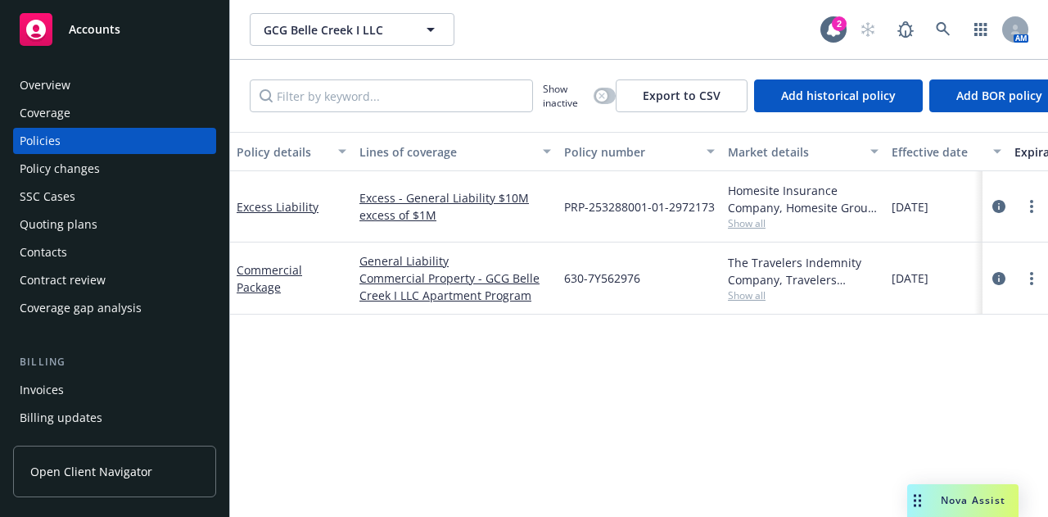
click at [739, 220] on span "Show all" at bounding box center [803, 223] width 151 height 14
click at [429, 387] on div "Policy details Lines of coverage Policy number Market details Effective date Ex…" at bounding box center [639, 318] width 818 height 373
click at [116, 52] on div "Overview Coverage Policies Policy changes SSC Cases Quoting plans Contacts Cont…" at bounding box center [114, 284] width 229 height 464
click at [125, 25] on div "Accounts" at bounding box center [115, 29] width 190 height 33
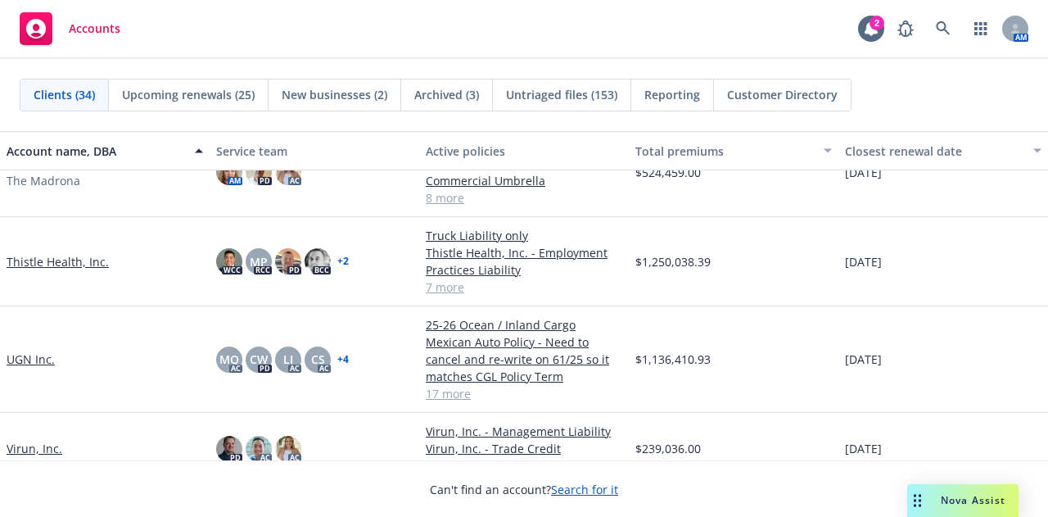
scroll to position [2031, 0]
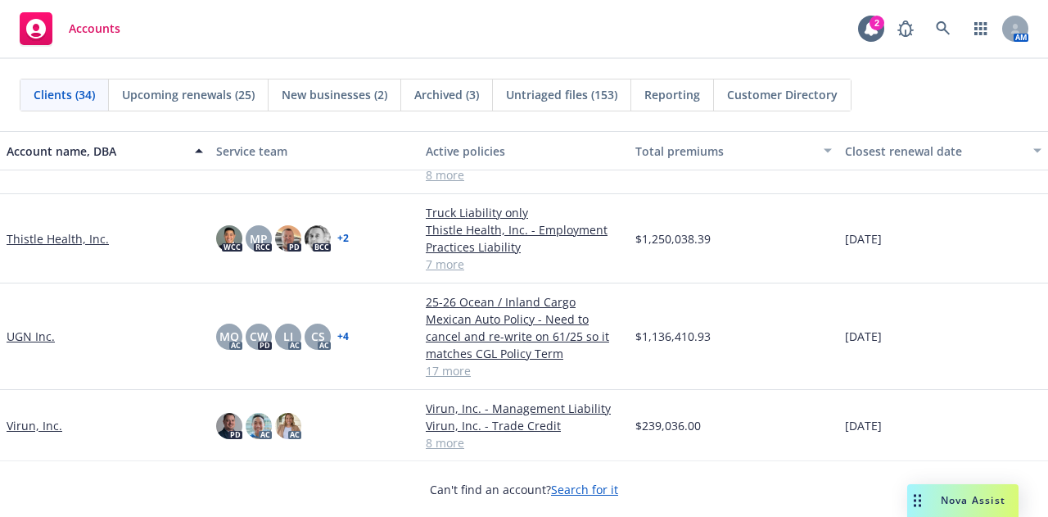
click at [36, 241] on link "Thistle Health, Inc." at bounding box center [58, 238] width 102 height 17
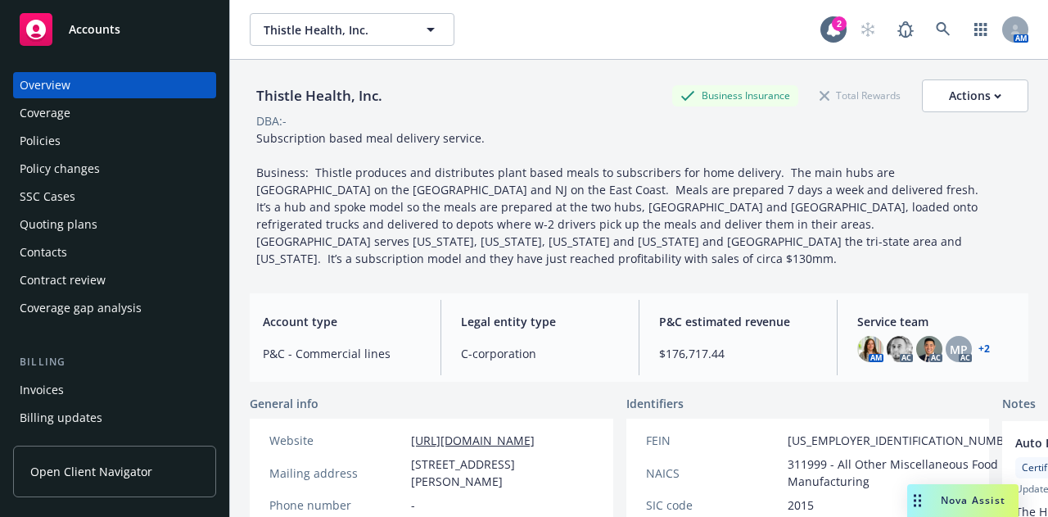
click at [106, 221] on div "Quoting plans" at bounding box center [115, 224] width 190 height 26
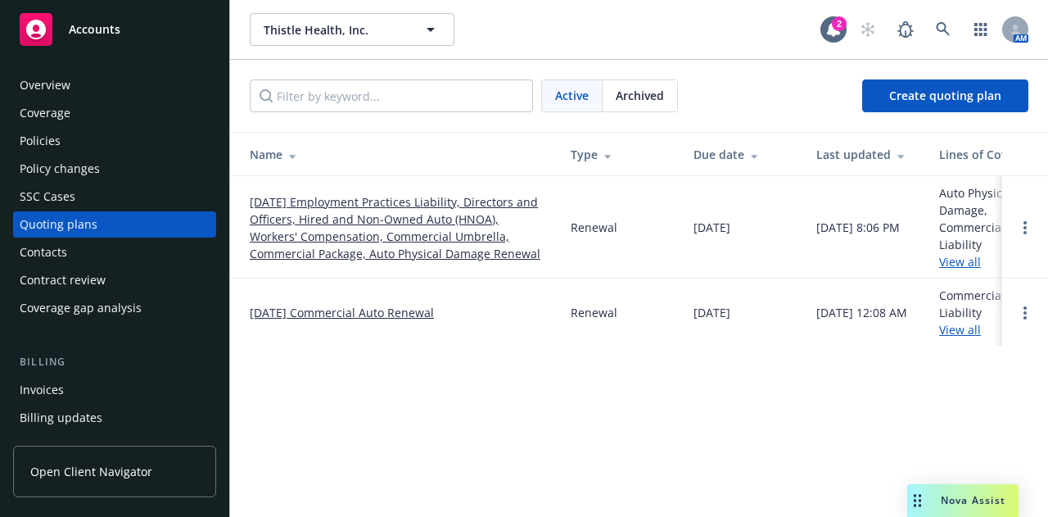
click at [375, 235] on link "[DATE] Employment Practices Liability, Directors and Officers, Hired and Non-Ow…" at bounding box center [397, 227] width 295 height 69
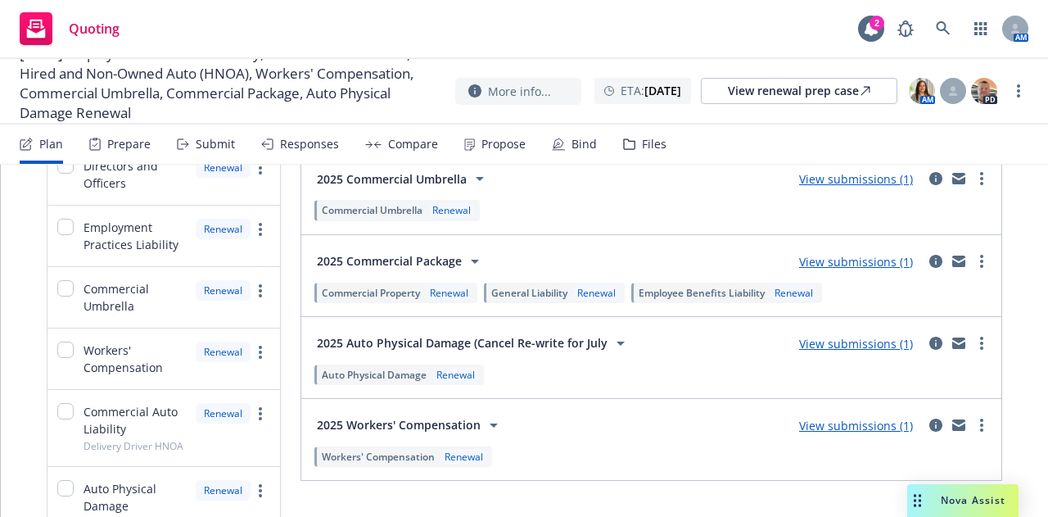
scroll to position [378, 0]
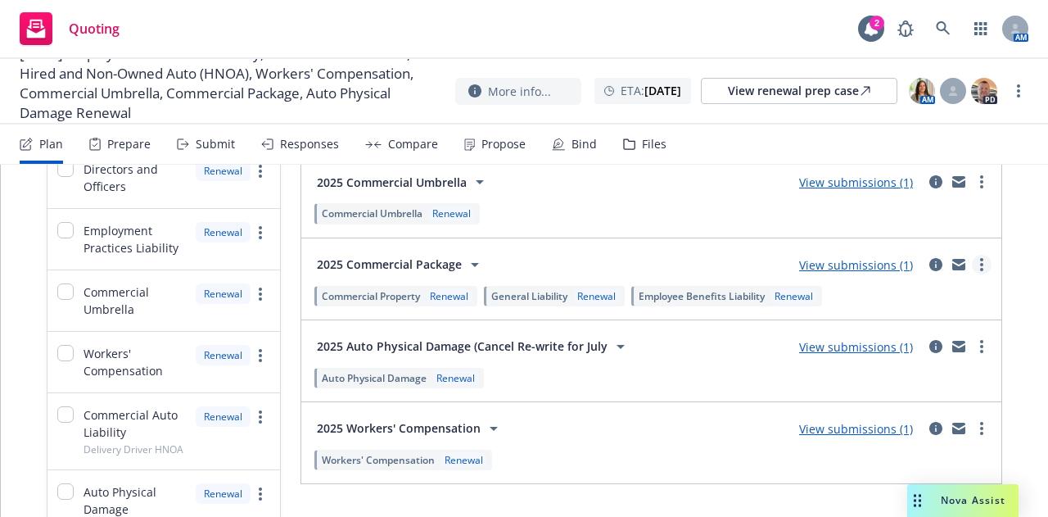
click at [980, 263] on circle "more" at bounding box center [981, 264] width 3 height 3
click at [1006, 258] on div "Lines of coverage Add NOT ADDED (0) ADDED (9) Employee Benefits Liability Renew…" at bounding box center [525, 195] width 1048 height 818
click at [930, 258] on icon "circleInformation" at bounding box center [936, 264] width 13 height 13
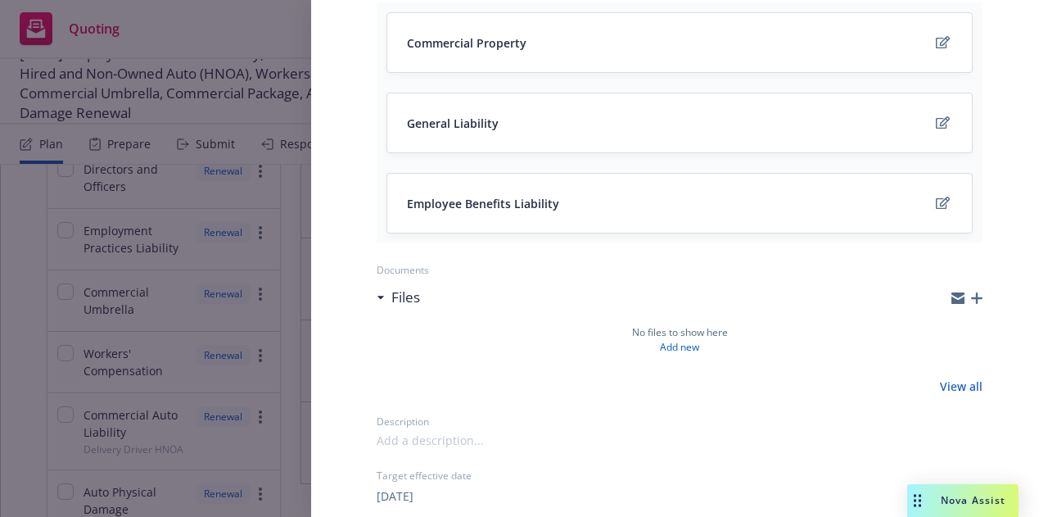
scroll to position [221, 0]
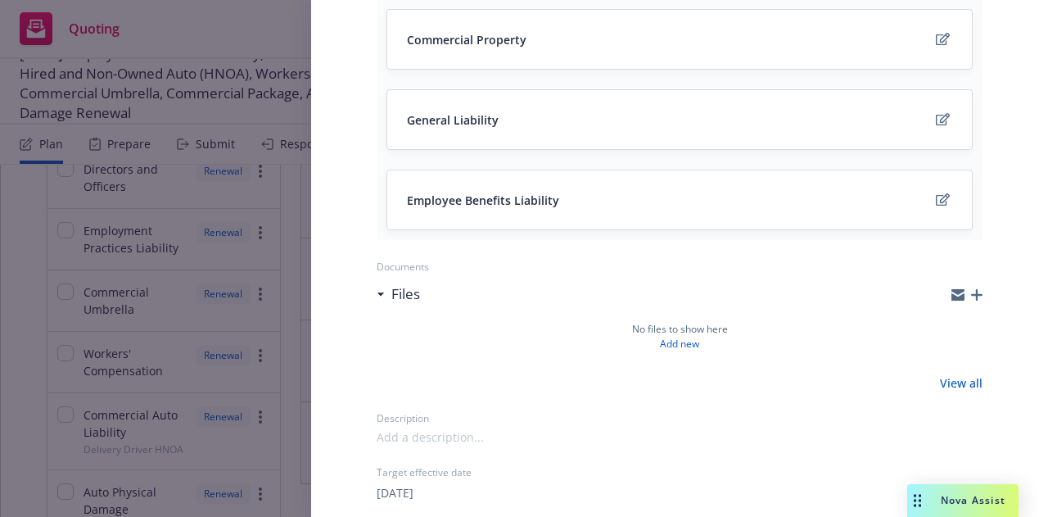
click at [971, 289] on icon "button" at bounding box center [976, 294] width 11 height 11
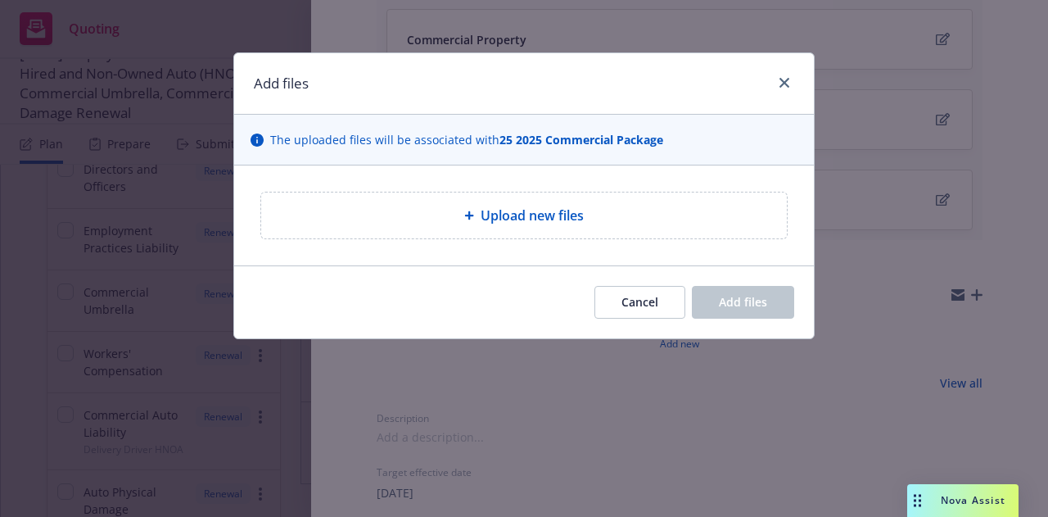
click at [556, 201] on div "Upload new files" at bounding box center [524, 215] width 526 height 46
click at [534, 214] on span "Upload new files" at bounding box center [532, 216] width 103 height 20
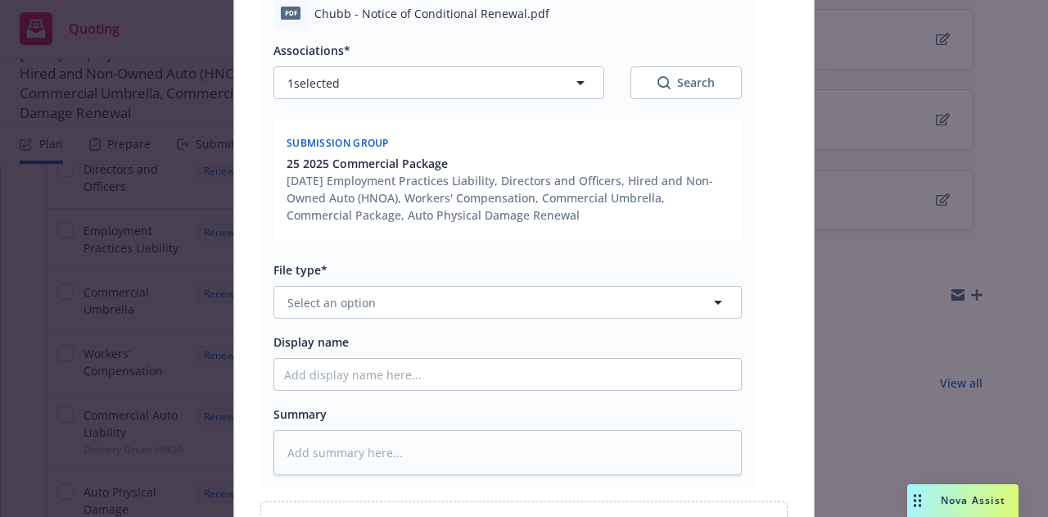
scroll to position [225, 0]
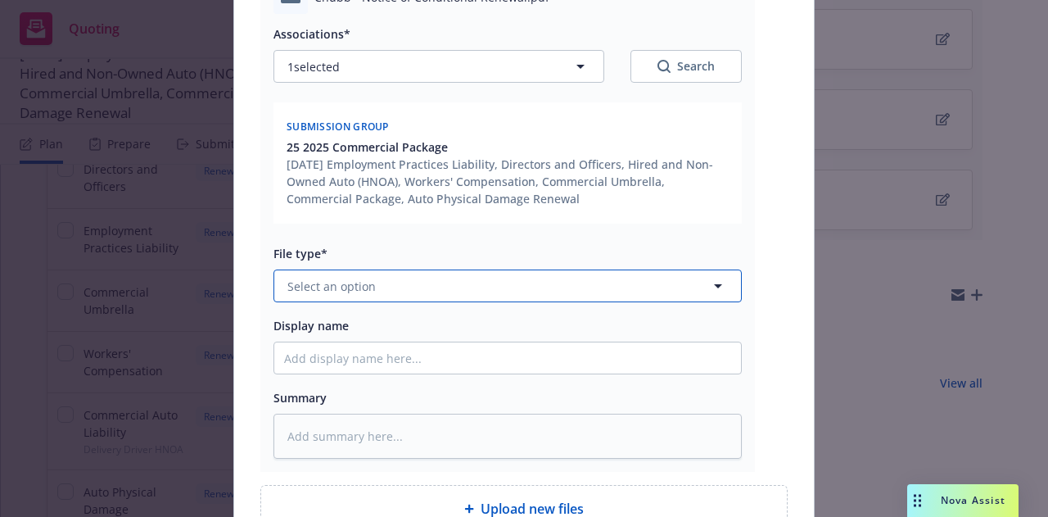
click at [563, 278] on button "Select an option" at bounding box center [508, 285] width 469 height 33
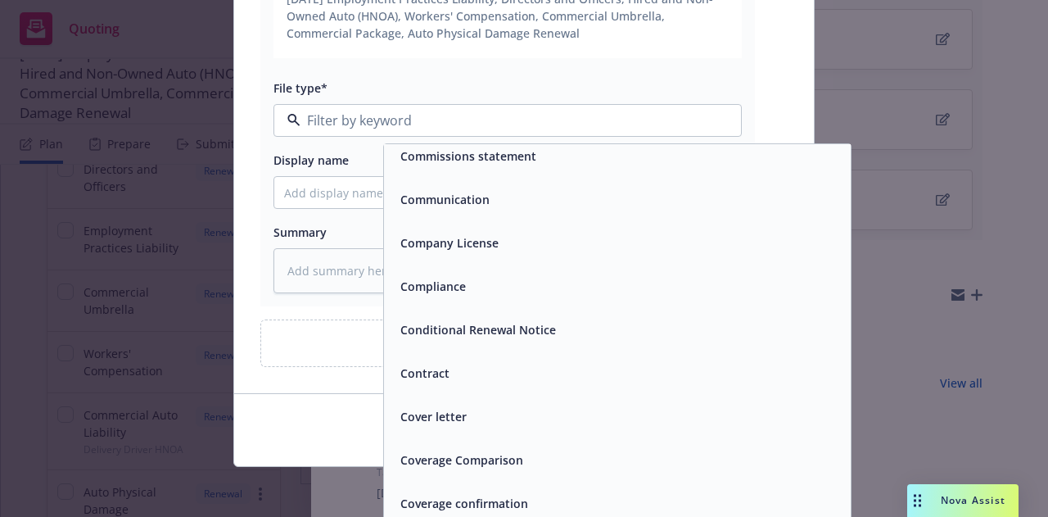
scroll to position [1877, 0]
click at [527, 329] on span "Conditional Renewal Notice" at bounding box center [479, 328] width 156 height 17
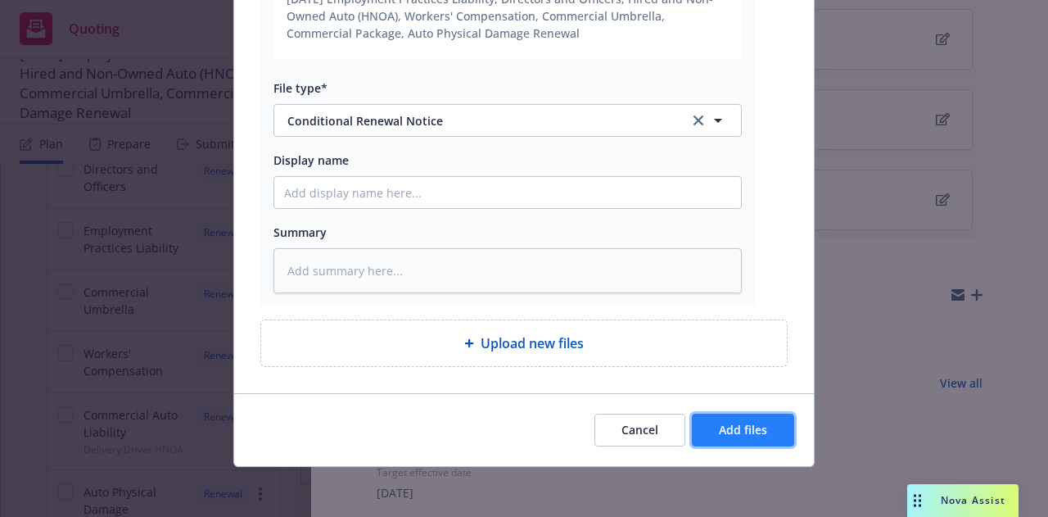
click at [723, 430] on span "Add files" at bounding box center [743, 430] width 48 height 16
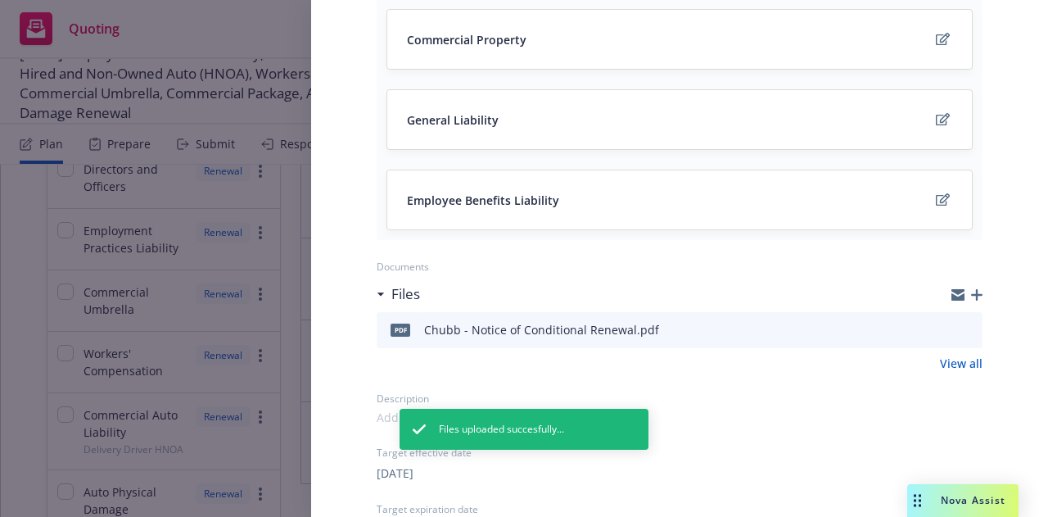
scroll to position [0, 0]
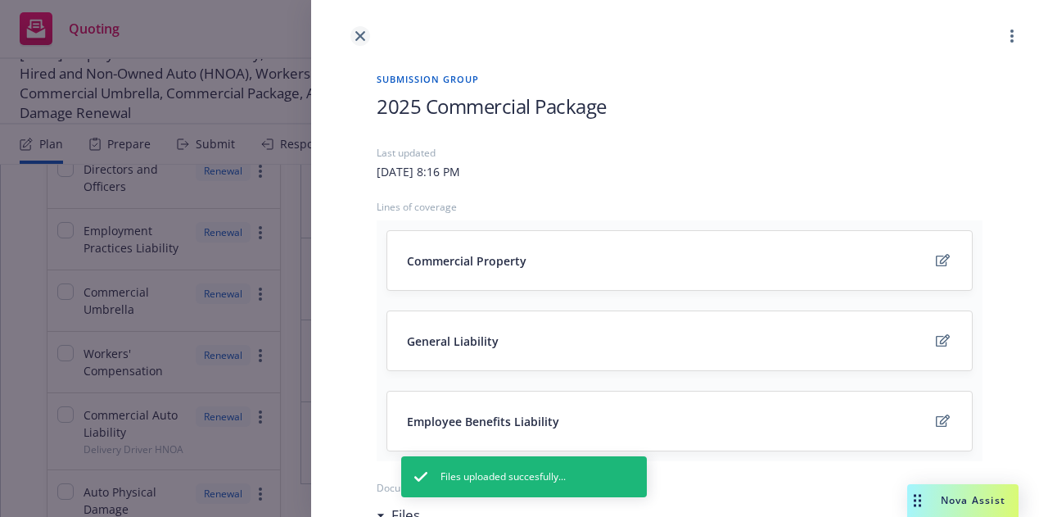
click at [364, 34] on icon "close" at bounding box center [360, 36] width 10 height 10
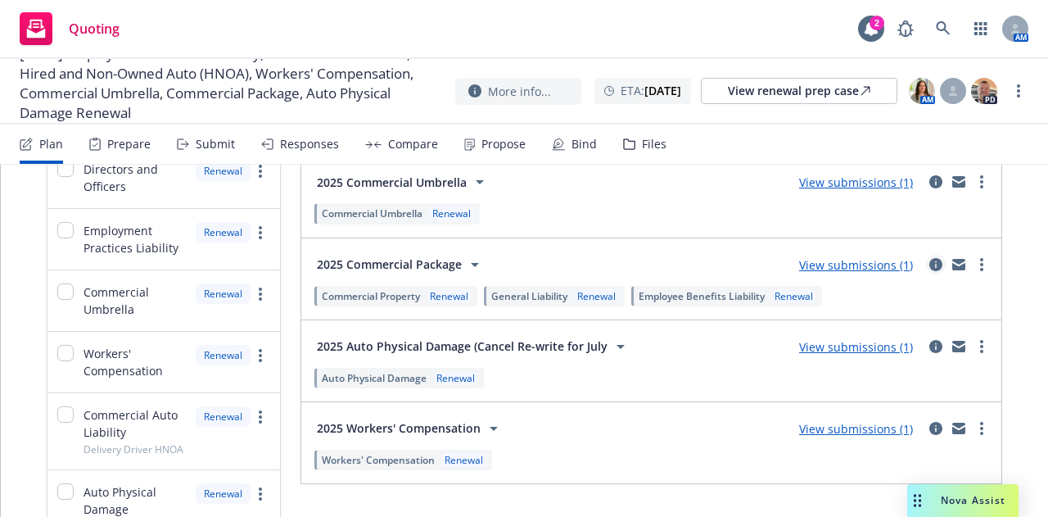
click at [930, 260] on icon "circleInformation" at bounding box center [936, 264] width 13 height 13
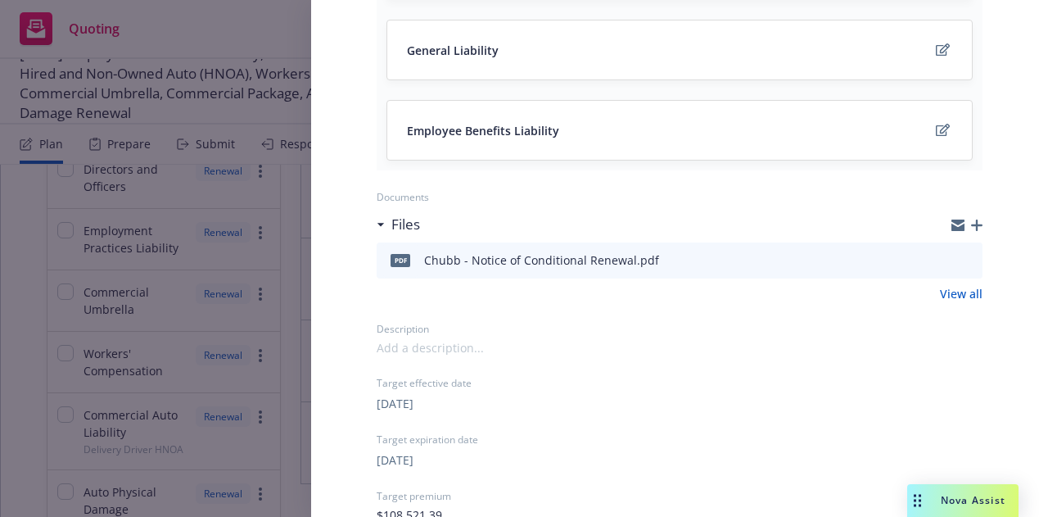
scroll to position [292, 0]
click at [960, 256] on icon "preview file" at bounding box center [967, 258] width 15 height 11
click at [971, 224] on icon "button" at bounding box center [976, 224] width 11 height 11
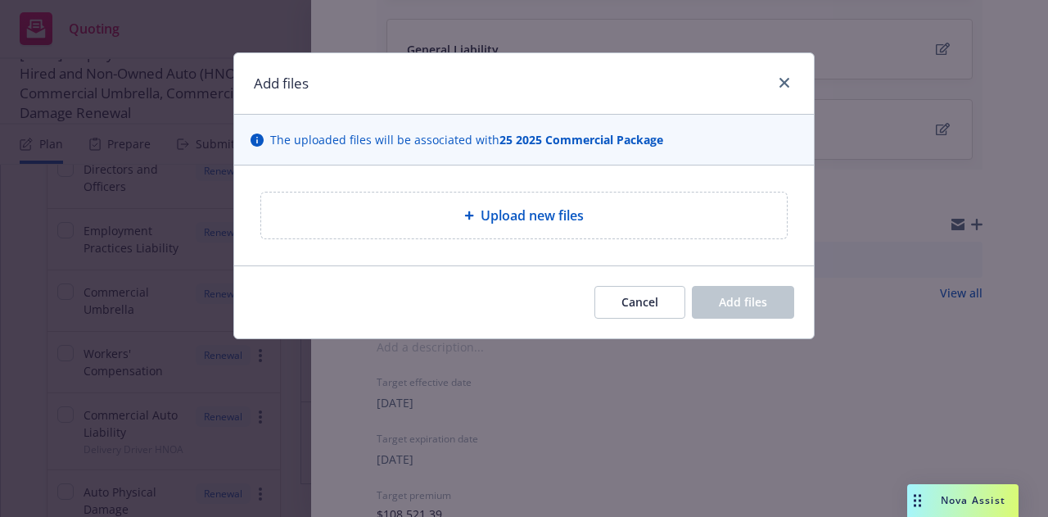
click at [549, 209] on span "Upload new files" at bounding box center [532, 216] width 103 height 20
type textarea "x"
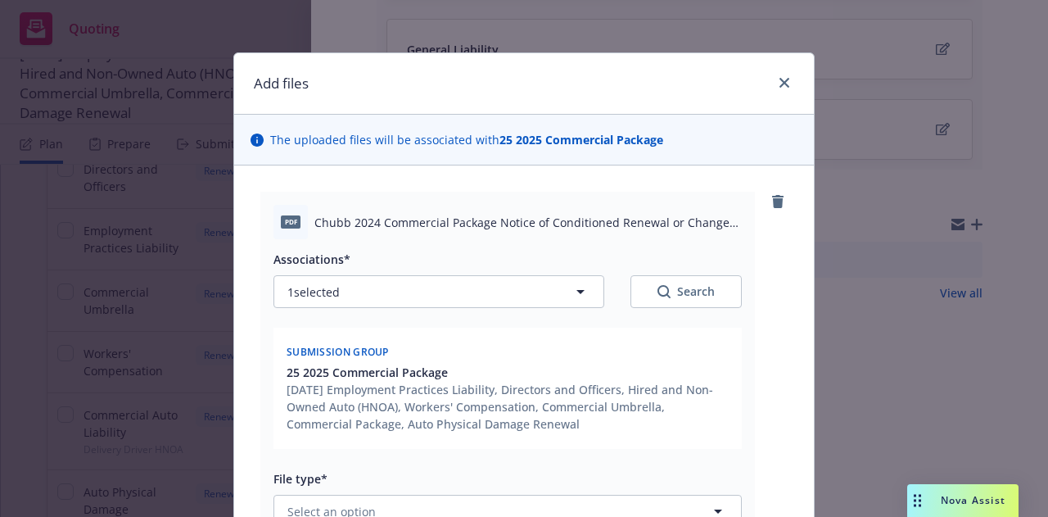
scroll to position [190, 0]
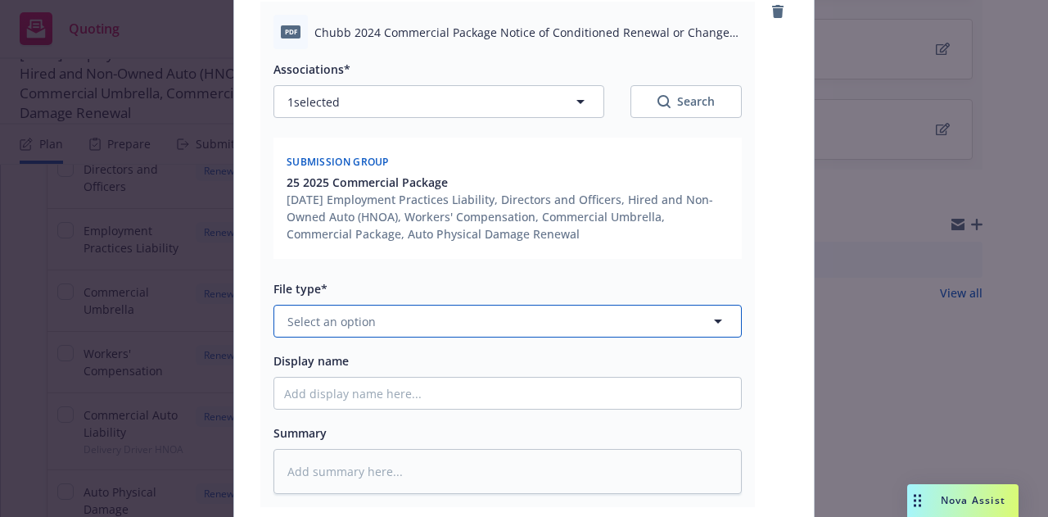
click at [547, 314] on button "Select an option" at bounding box center [508, 321] width 469 height 33
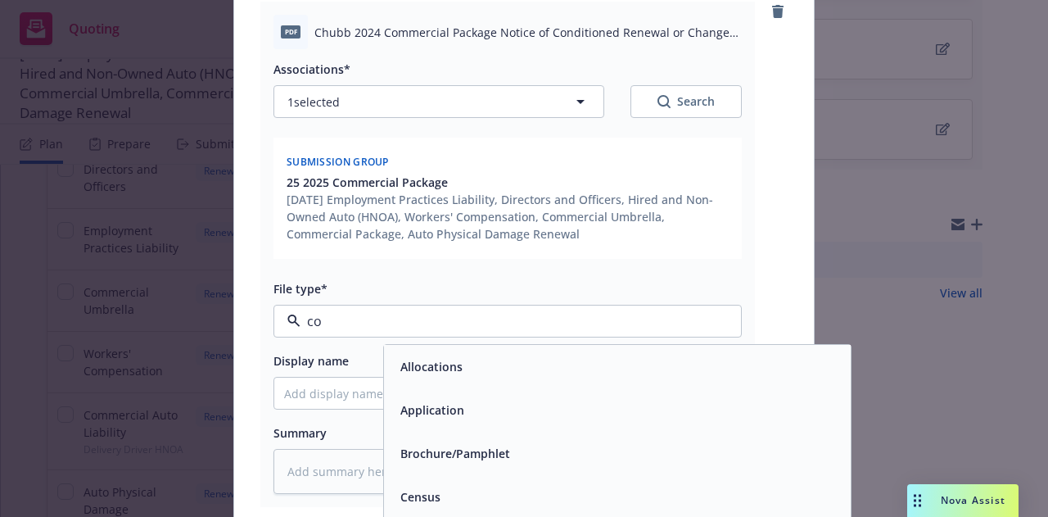
type input "con"
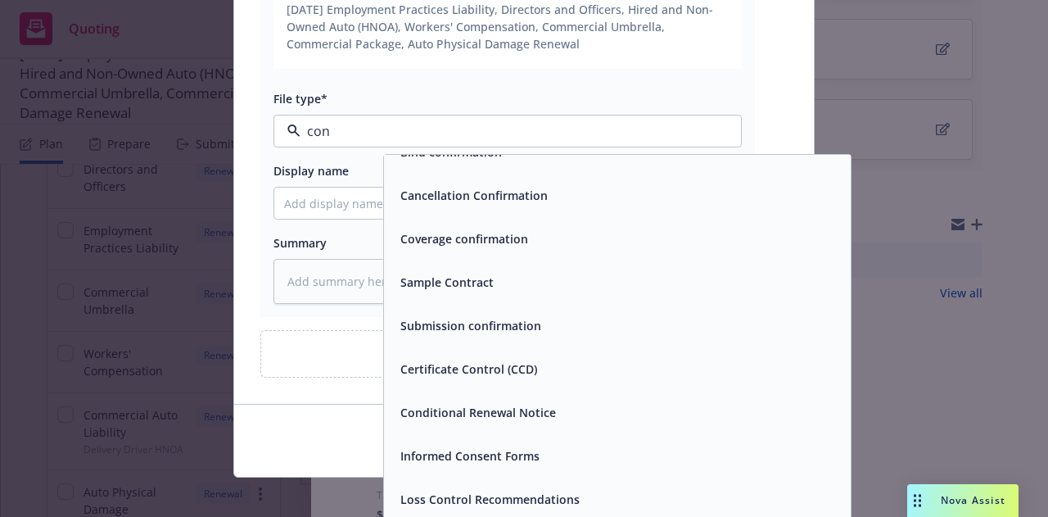
scroll to position [382, 0]
click at [550, 414] on div "Conditional Renewal Notice" at bounding box center [617, 411] width 447 height 24
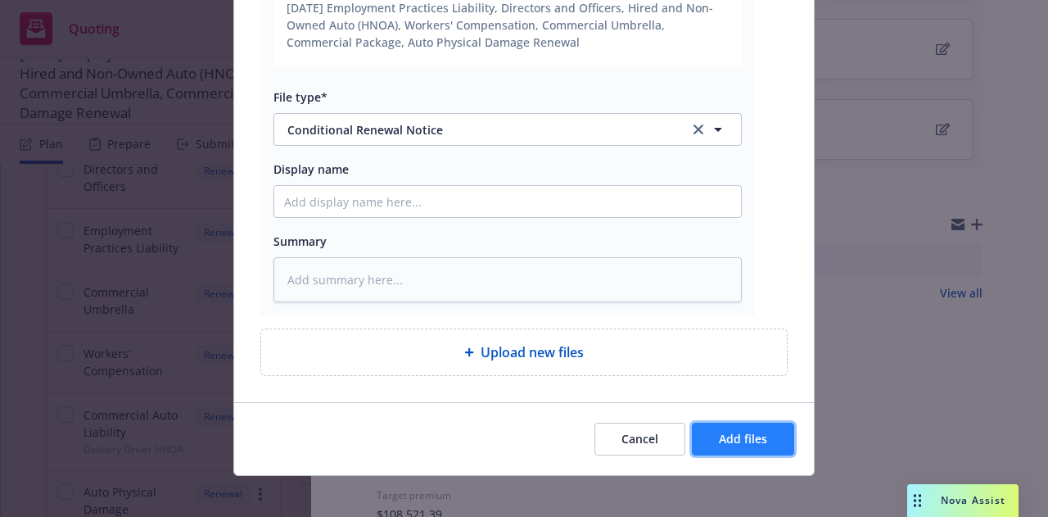
click at [748, 433] on span "Add files" at bounding box center [743, 439] width 48 height 16
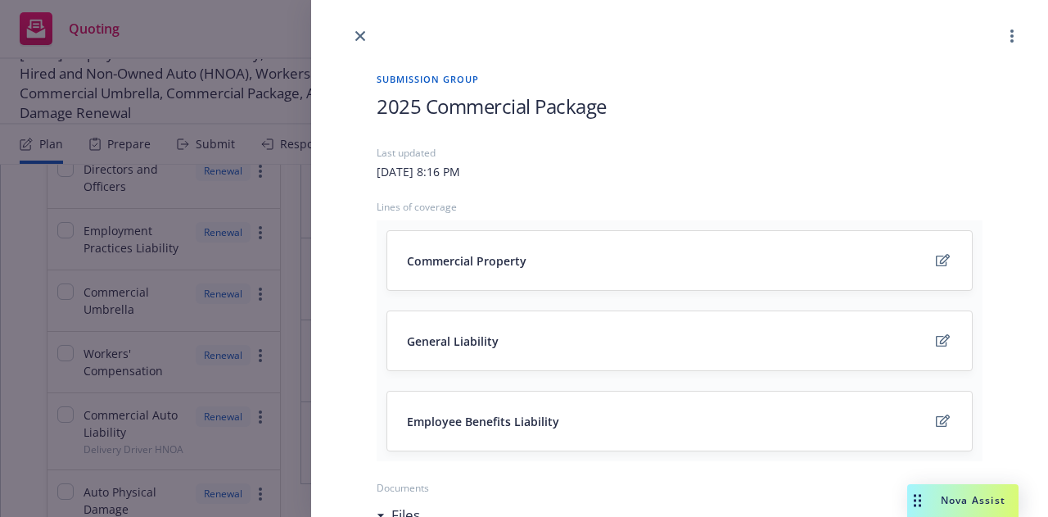
scroll to position [357, 0]
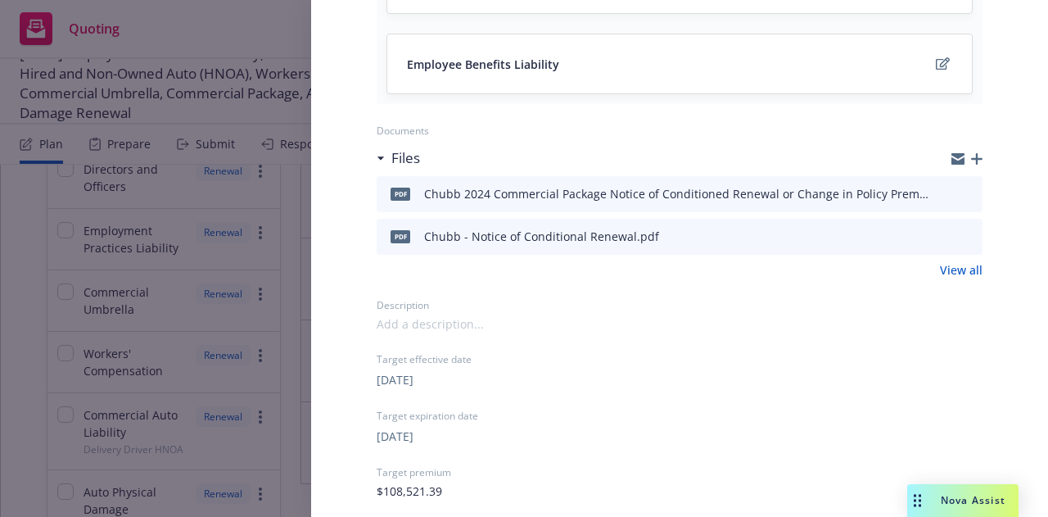
click at [971, 156] on icon "button" at bounding box center [976, 158] width 11 height 11
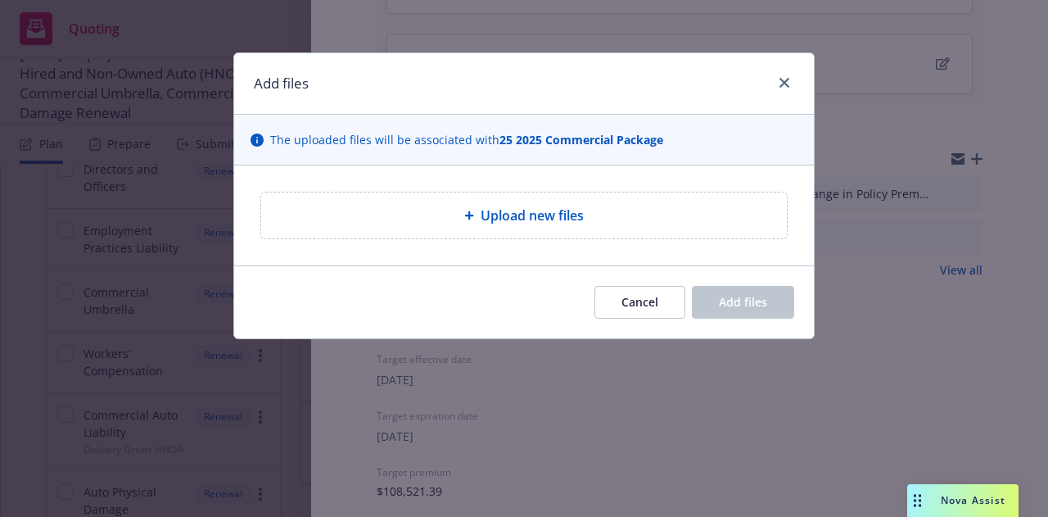
click at [612, 210] on div "Upload new files" at bounding box center [524, 216] width 500 height 20
type textarea "x"
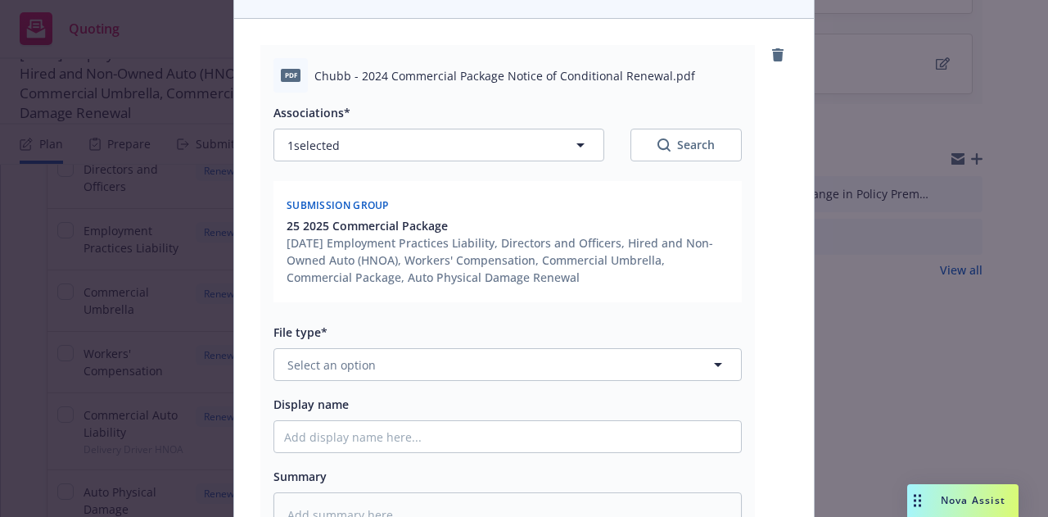
scroll to position [148, 0]
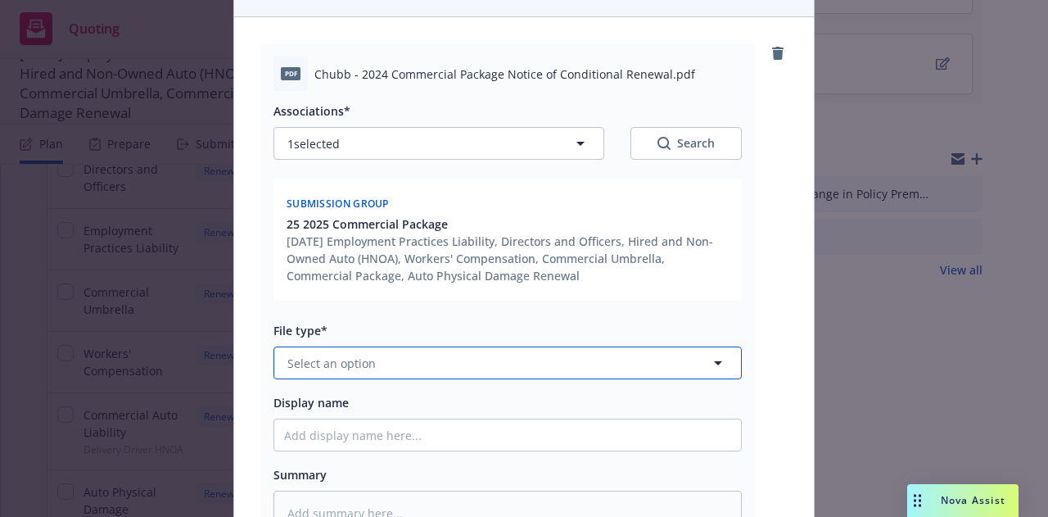
click at [445, 363] on button "Select an option" at bounding box center [508, 362] width 469 height 33
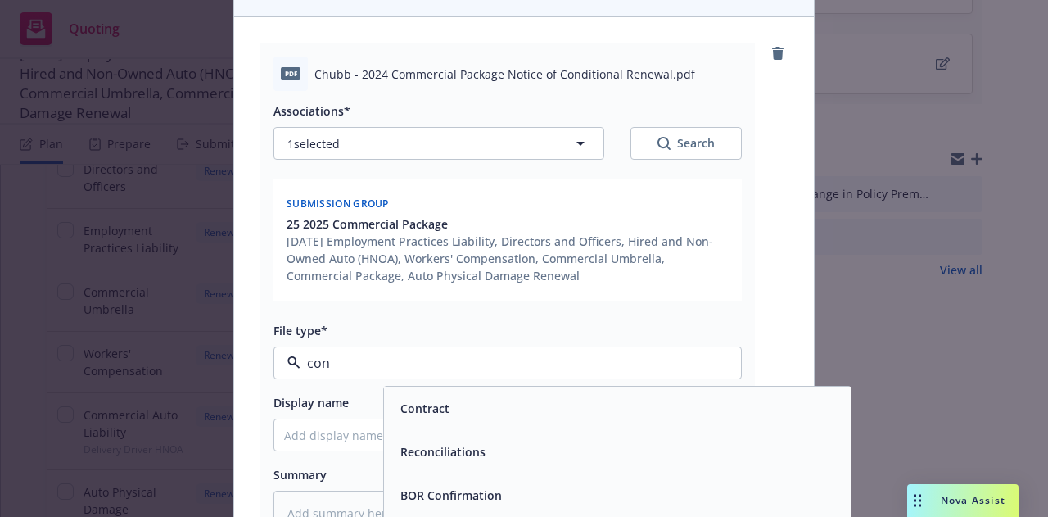
type input "cond"
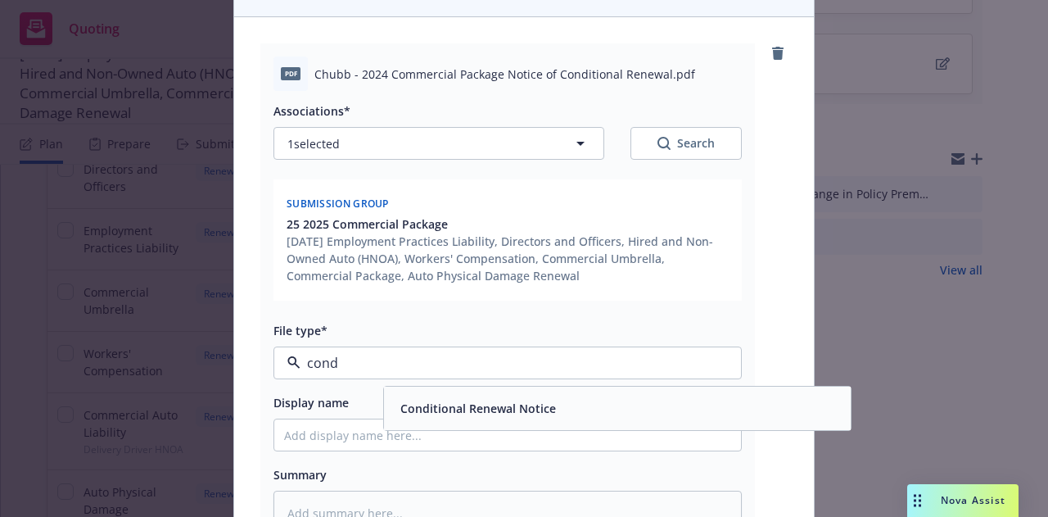
click at [450, 410] on span "Conditional Renewal Notice" at bounding box center [479, 408] width 156 height 17
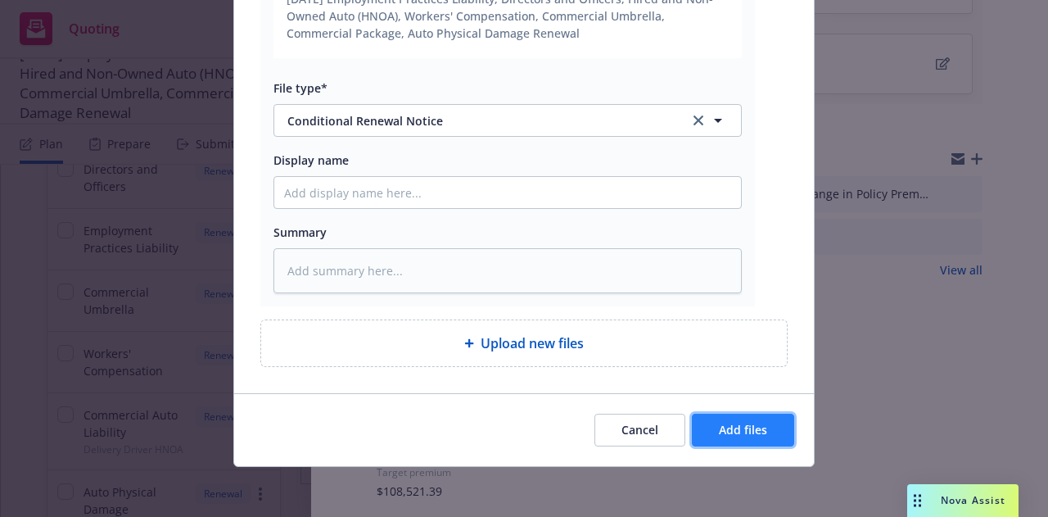
click at [703, 423] on button "Add files" at bounding box center [743, 430] width 102 height 33
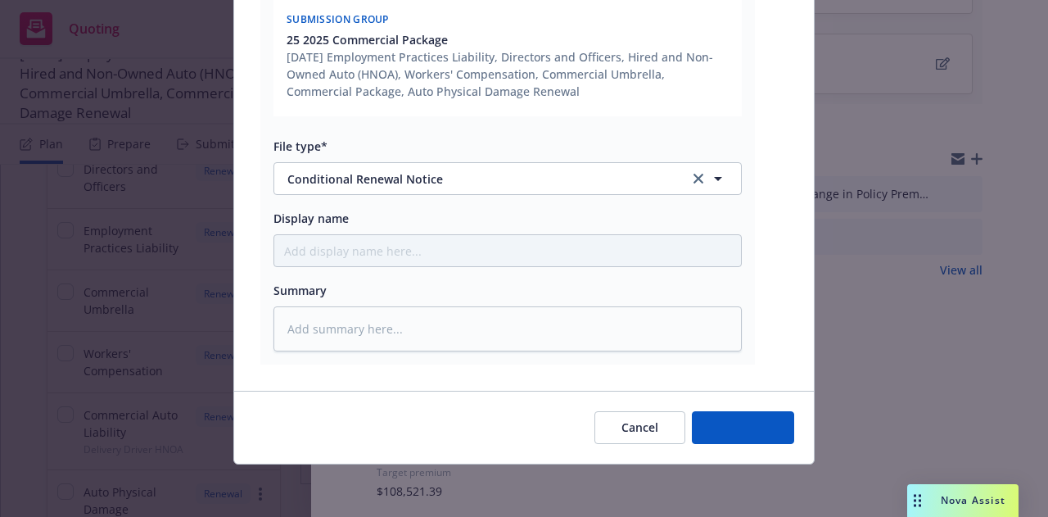
scroll to position [331, 0]
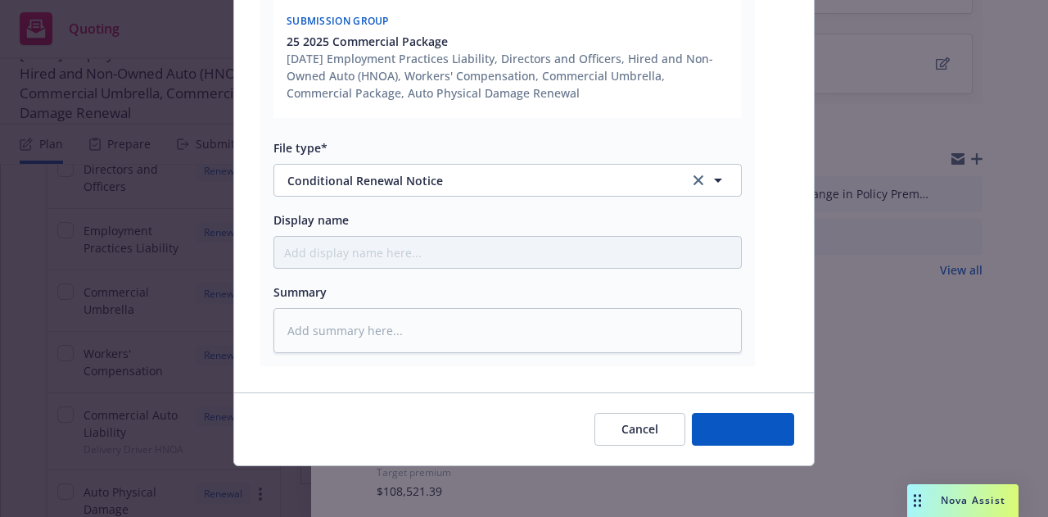
type textarea "x"
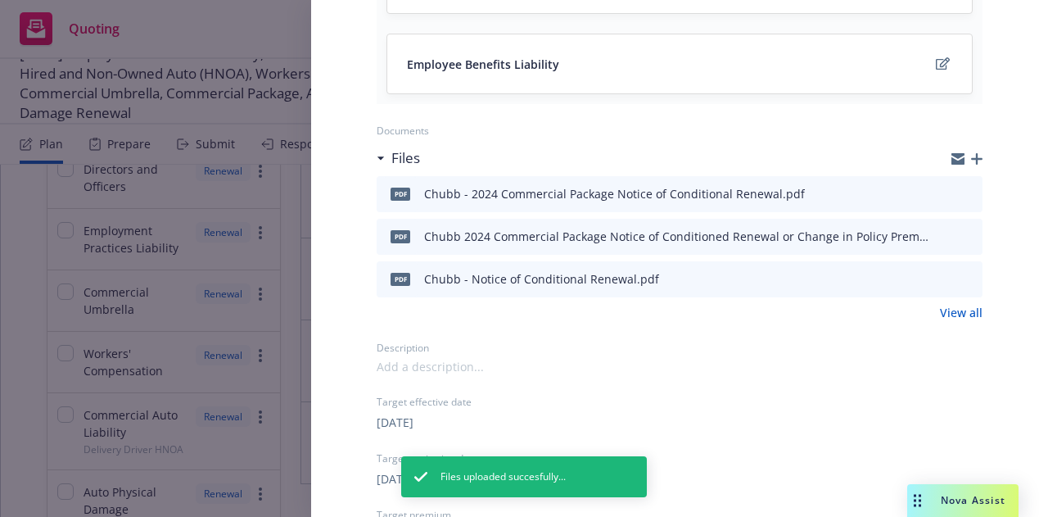
scroll to position [0, 0]
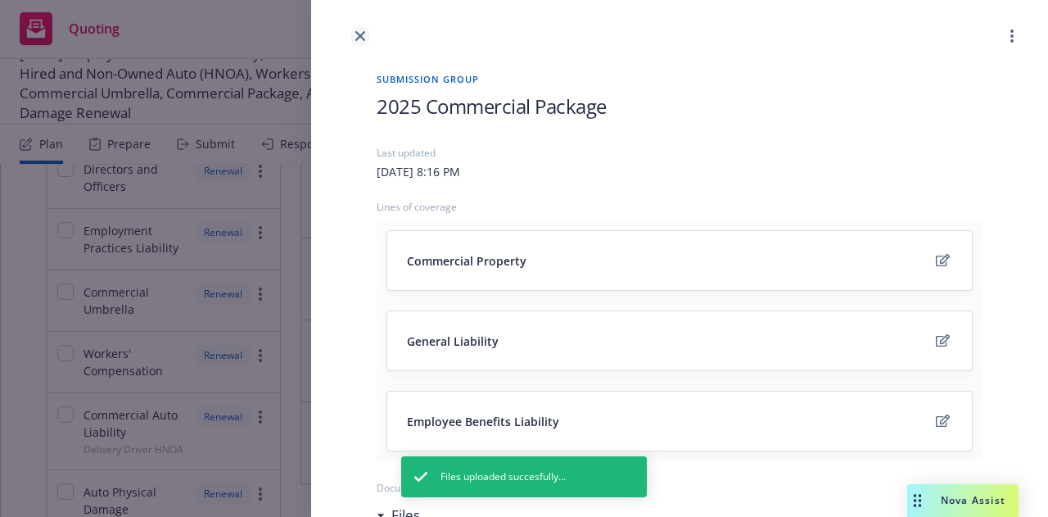
click at [356, 35] on icon "close" at bounding box center [360, 36] width 10 height 10
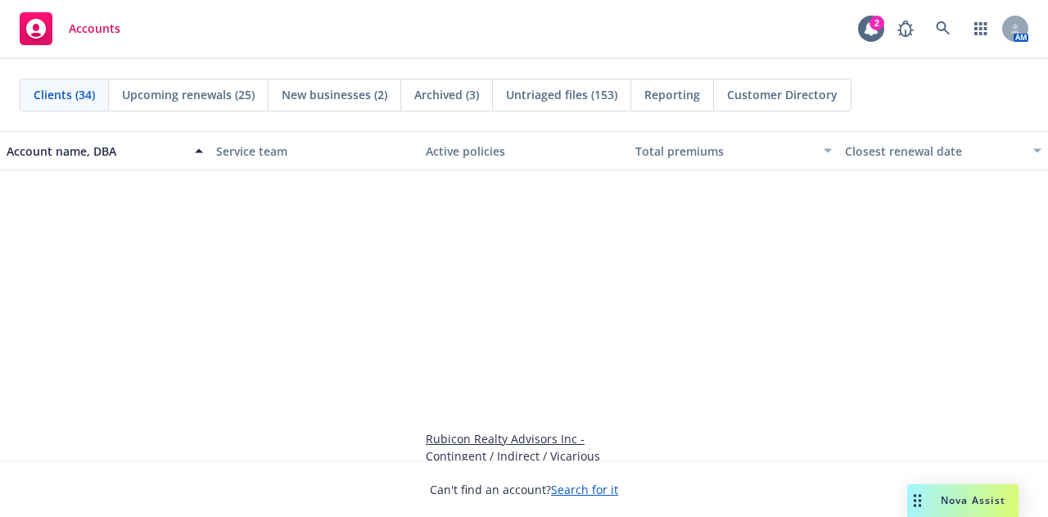
scroll to position [2031, 0]
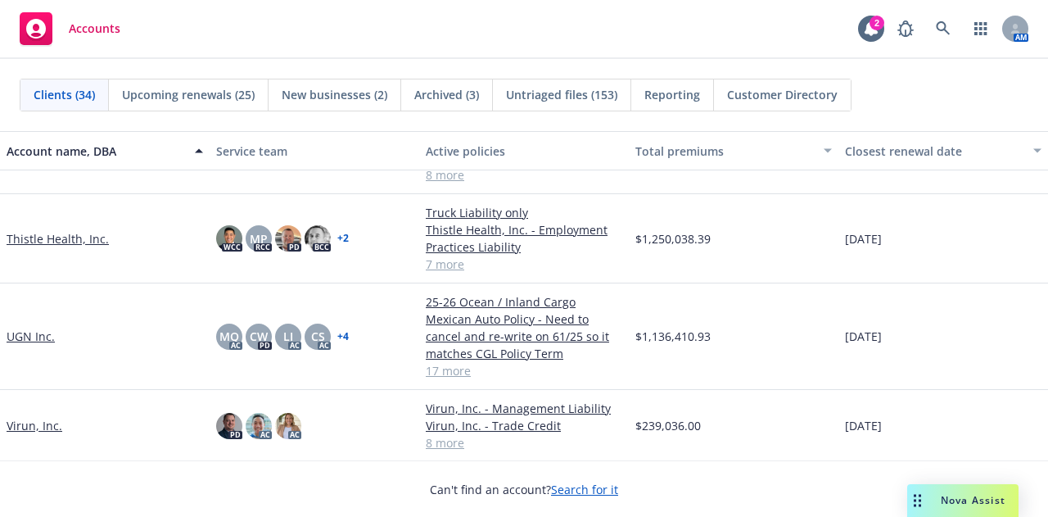
click at [79, 235] on link "Thistle Health, Inc." at bounding box center [58, 238] width 102 height 17
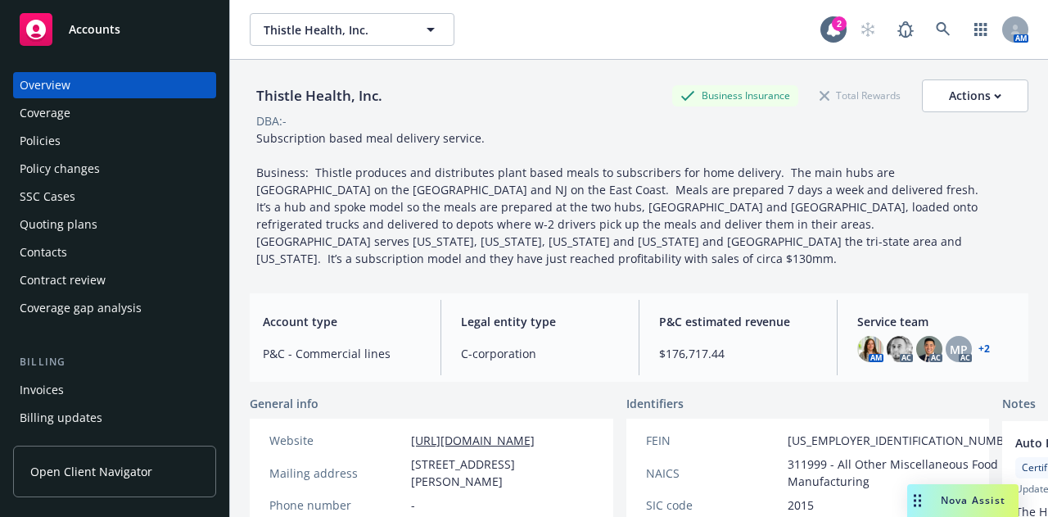
click at [103, 144] on div "Policies" at bounding box center [115, 141] width 190 height 26
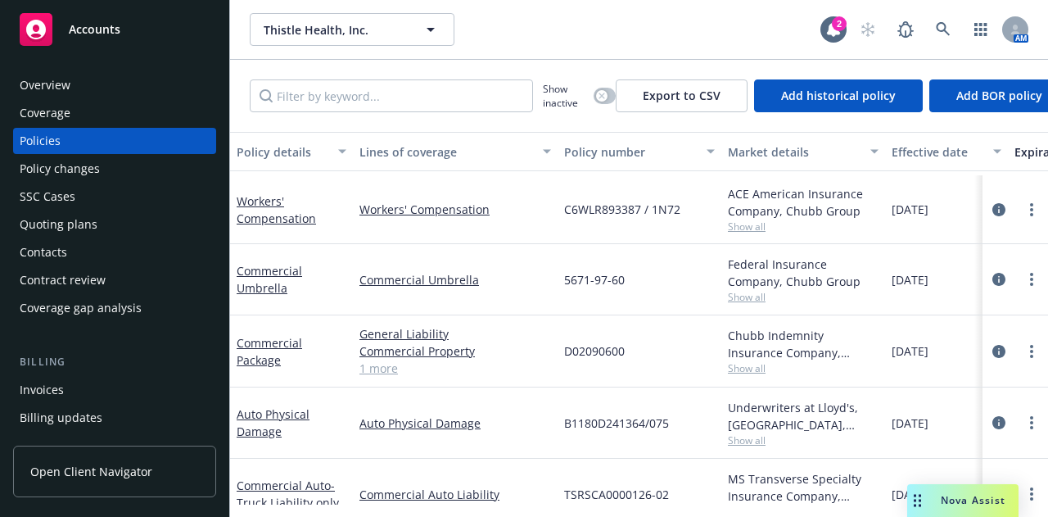
scroll to position [278, 0]
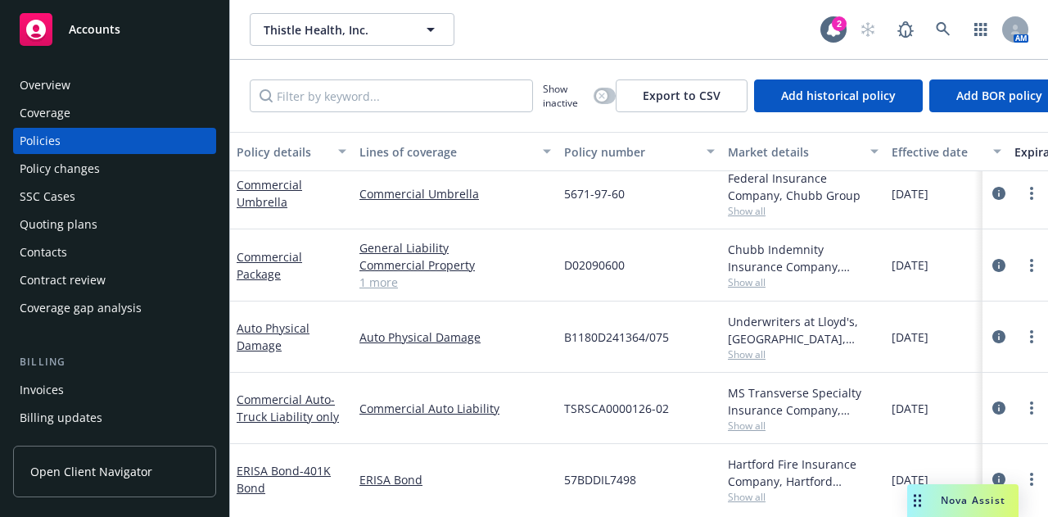
click at [81, 27] on span "Accounts" at bounding box center [95, 29] width 52 height 13
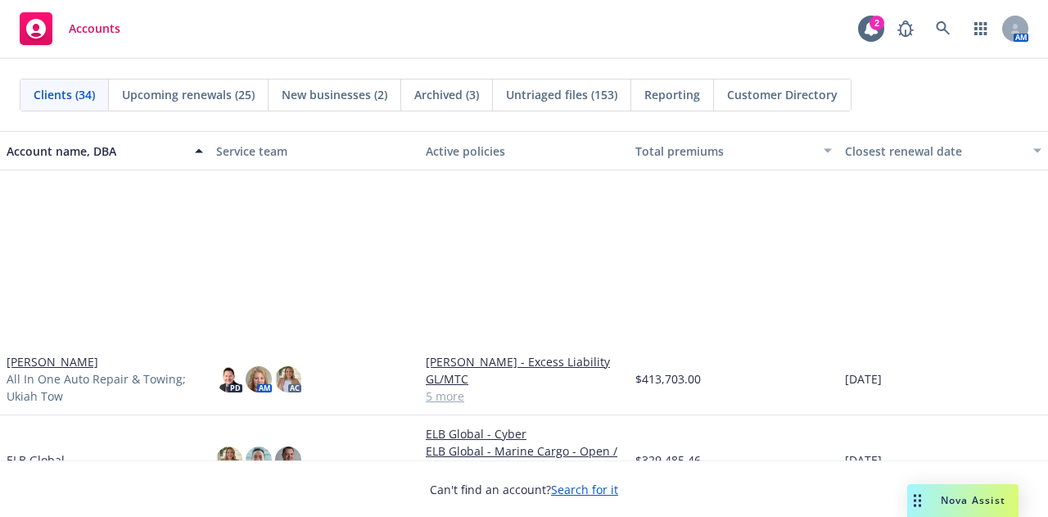
scroll to position [897, 0]
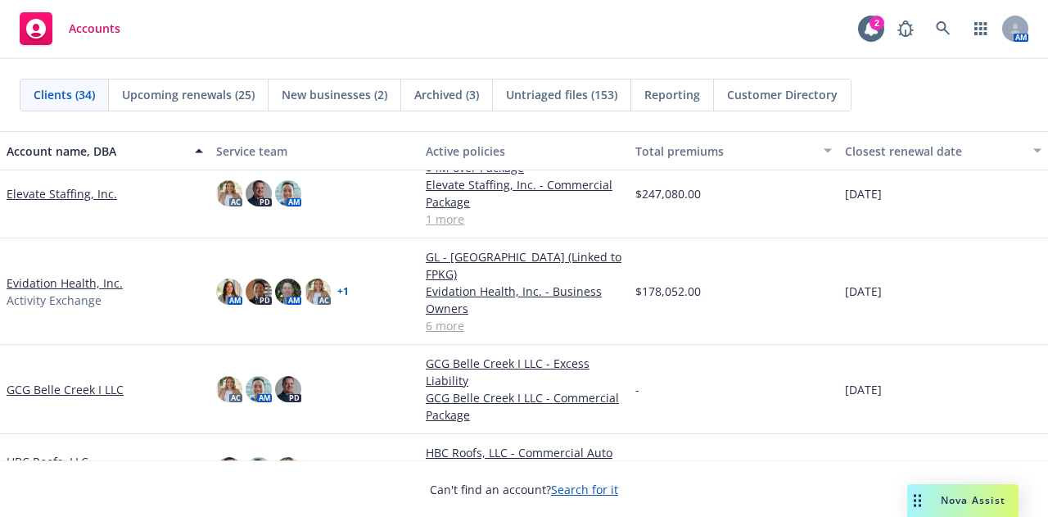
click at [45, 381] on link "GCG Belle Creek I LLC" at bounding box center [65, 389] width 117 height 17
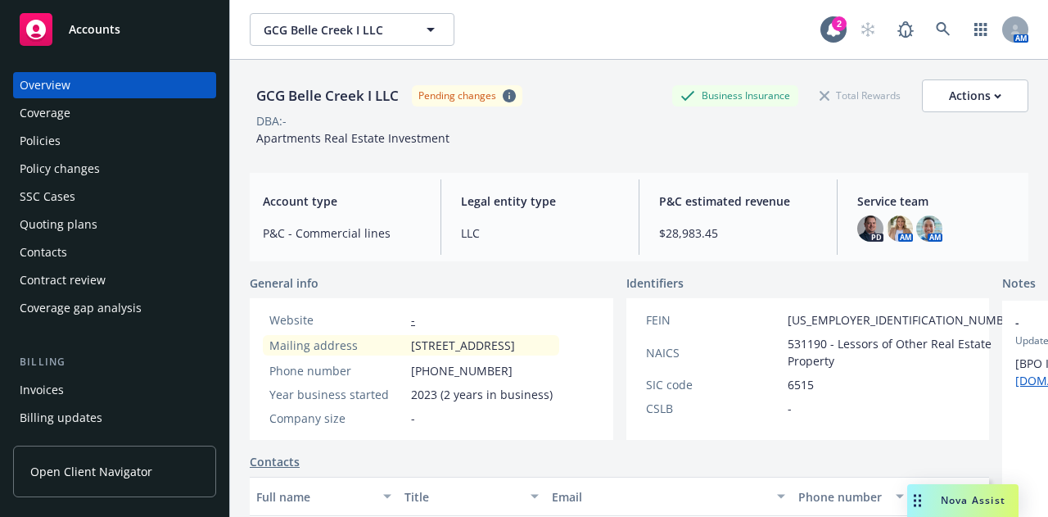
click at [106, 147] on div "Policies" at bounding box center [115, 141] width 190 height 26
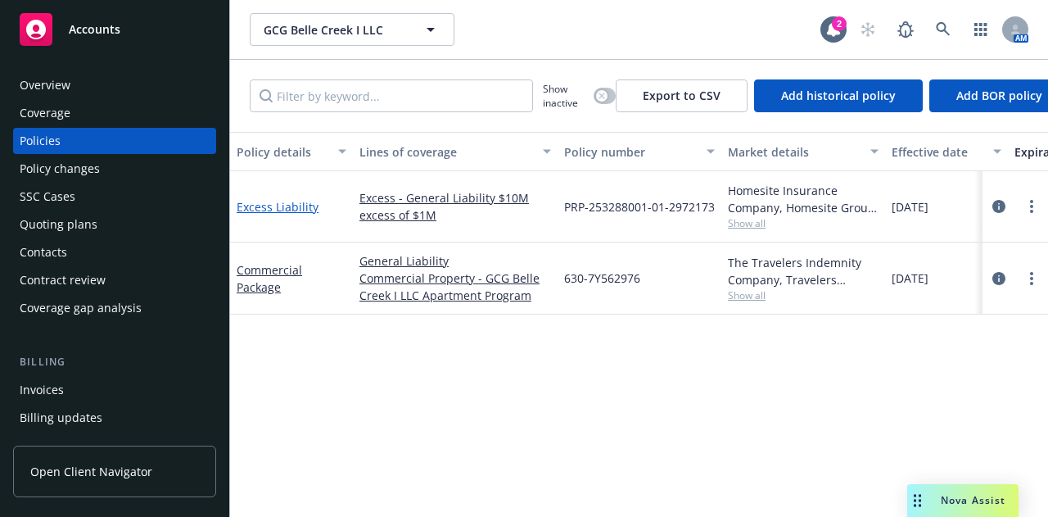
click at [295, 202] on link "Excess Liability" at bounding box center [278, 207] width 82 height 16
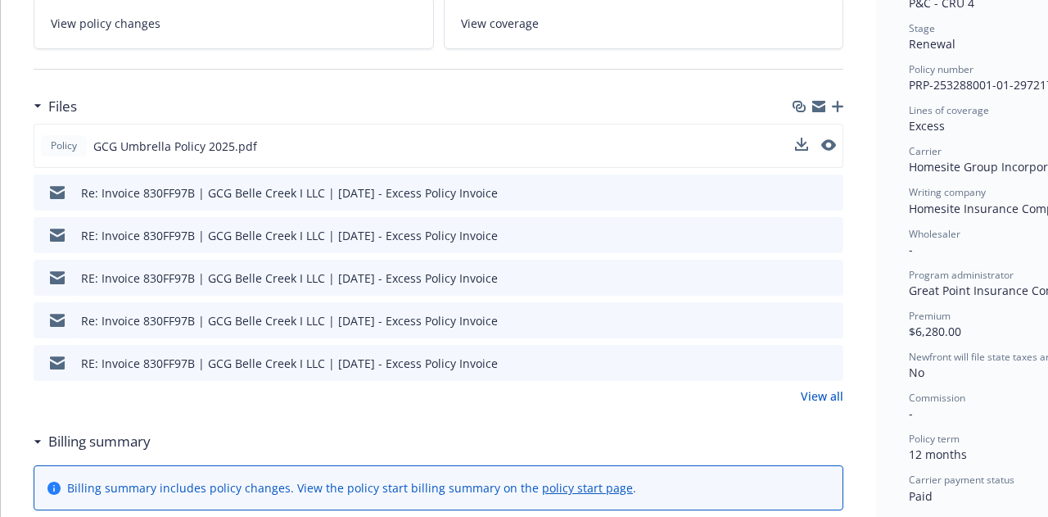
scroll to position [360, 0]
click at [831, 400] on link "View all" at bounding box center [822, 395] width 43 height 17
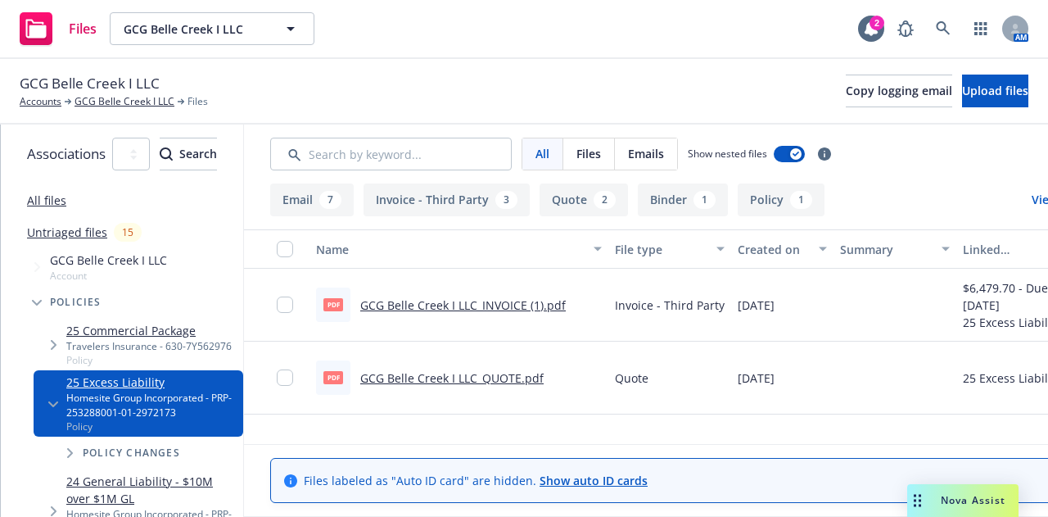
scroll to position [506, 0]
click at [471, 301] on link "GCG Belle Creek I LLC_INVOICE (1).pdf" at bounding box center [463, 304] width 206 height 16
